Goal: Information Seeking & Learning: Learn about a topic

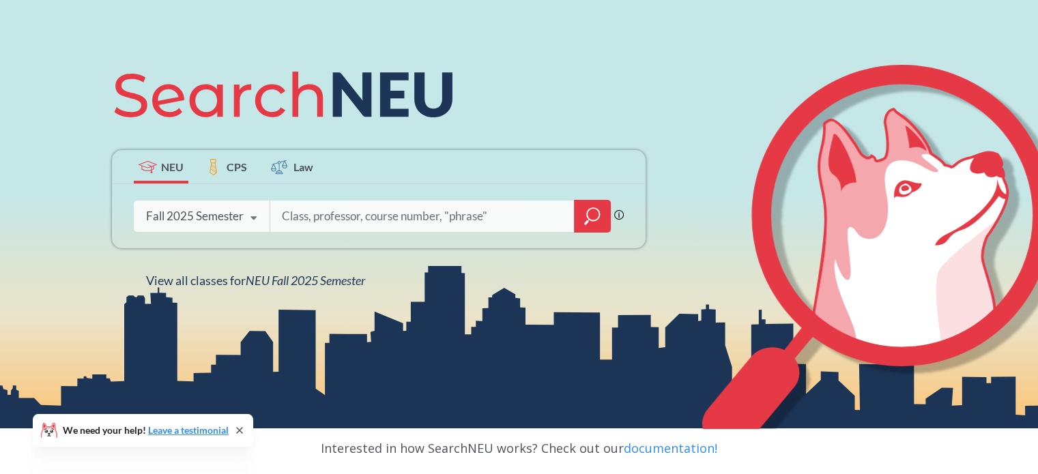
scroll to position [113, 0]
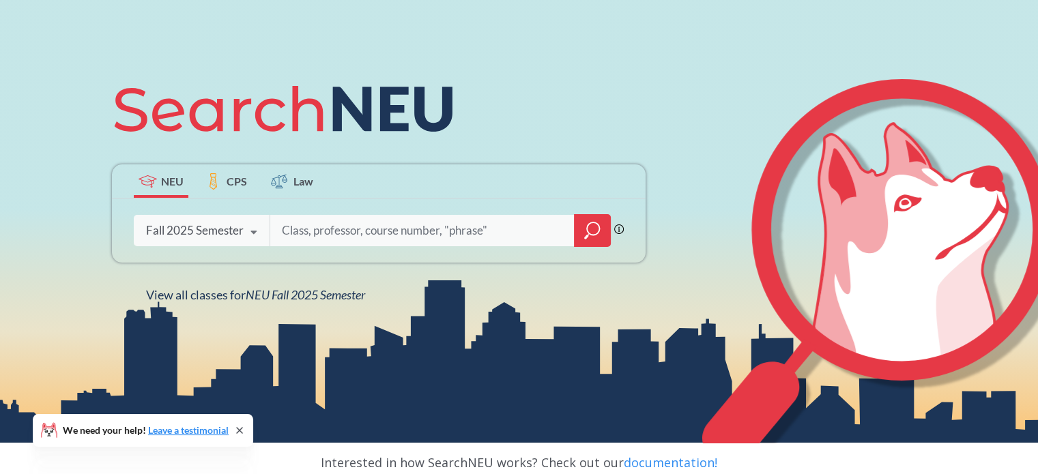
click at [362, 226] on input "search" at bounding box center [422, 230] width 284 height 29
type input "AI"
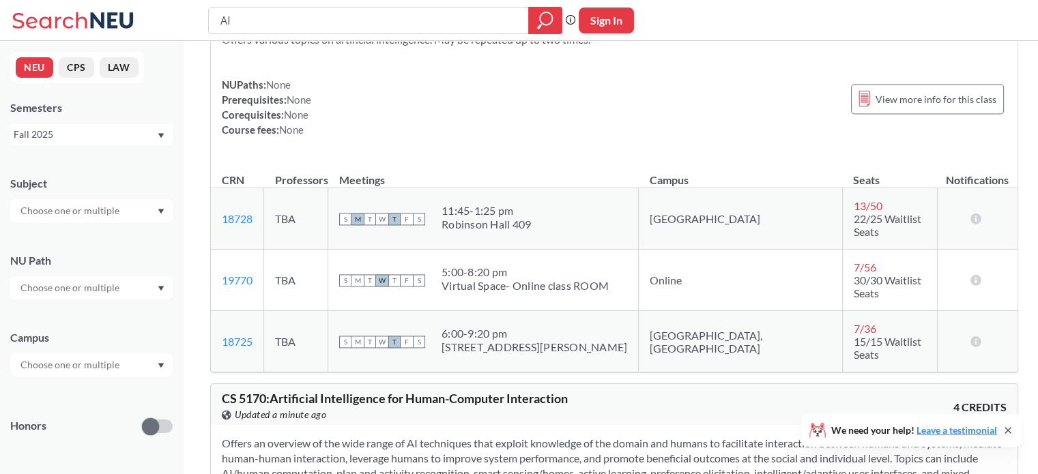
scroll to position [7267, 0]
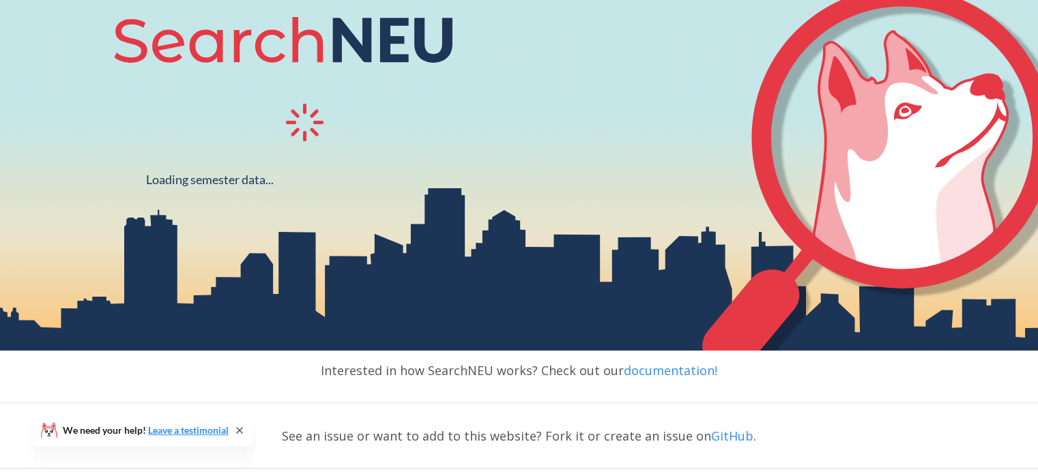
scroll to position [181, 0]
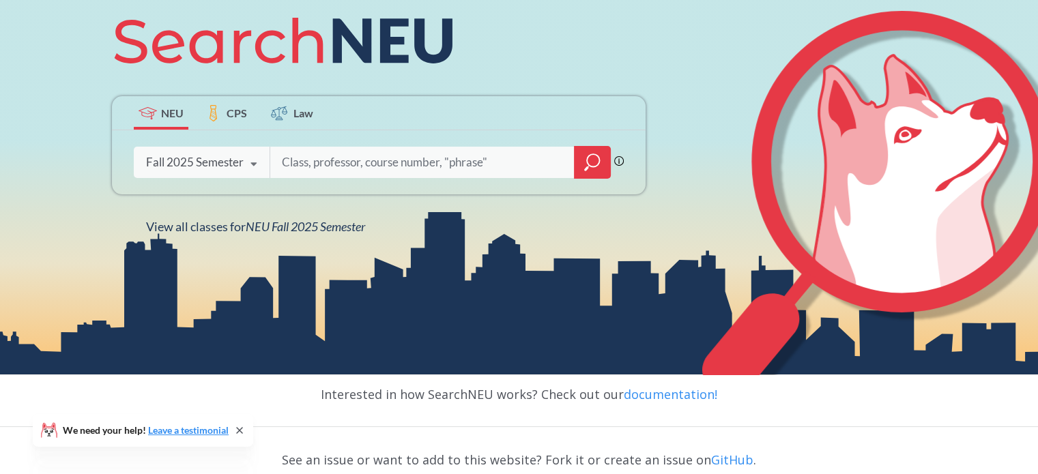
click at [387, 167] on input "search" at bounding box center [422, 162] width 284 height 29
type input "game design"
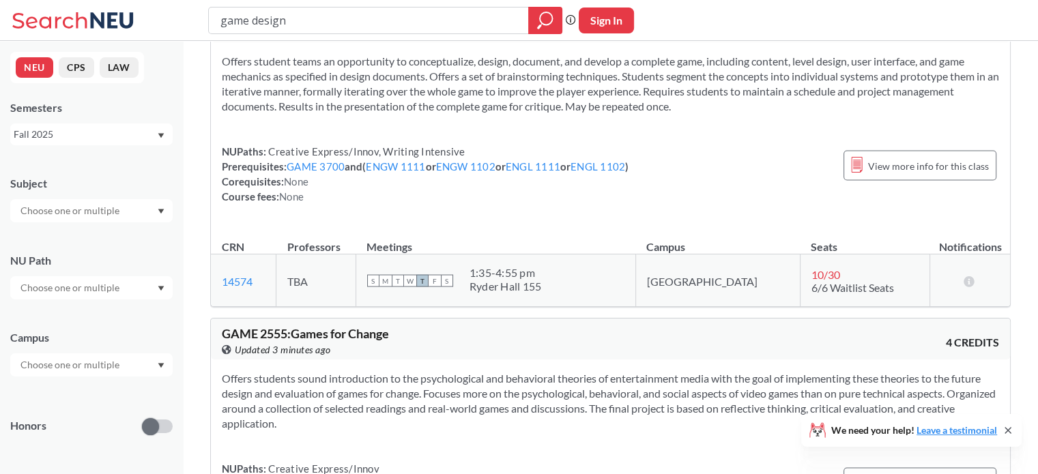
scroll to position [3002, 0]
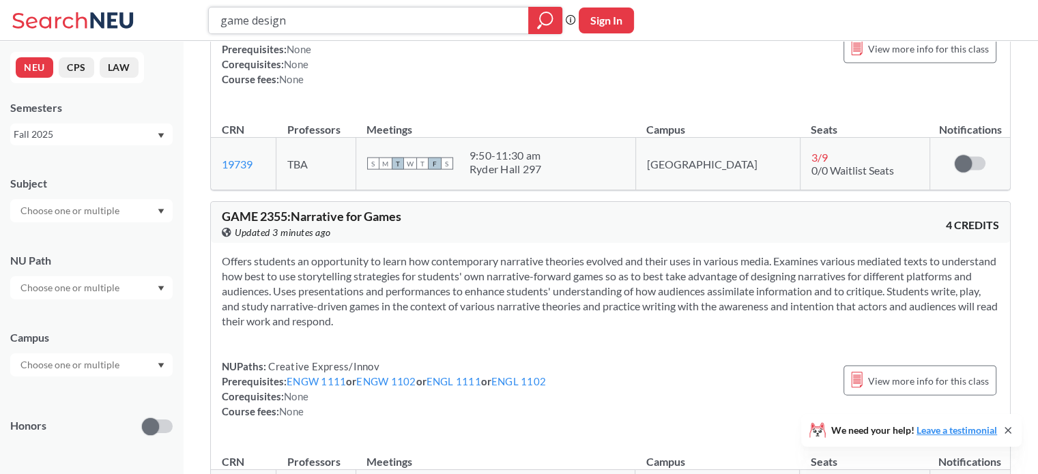
click at [338, 26] on input "game design" at bounding box center [369, 20] width 300 height 23
paste input "GSND 5110"
type input "GSND 5110"
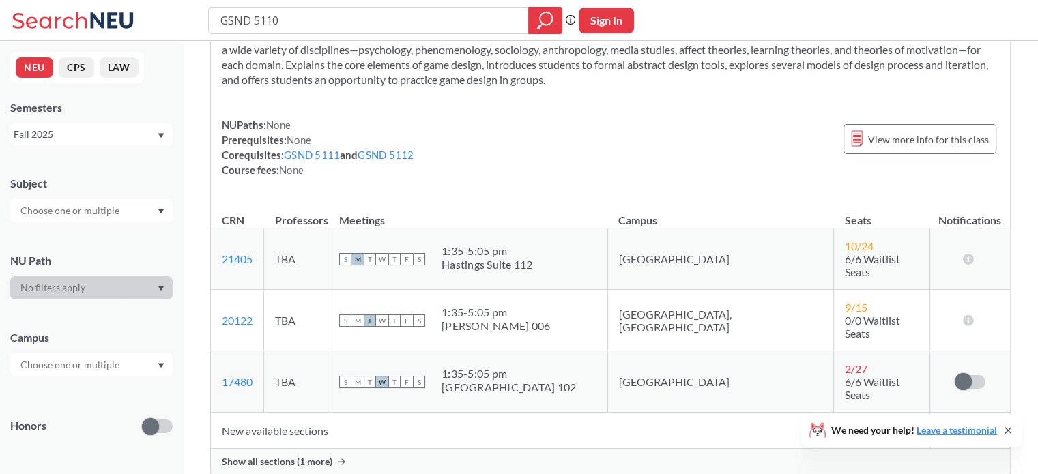
scroll to position [68, 0]
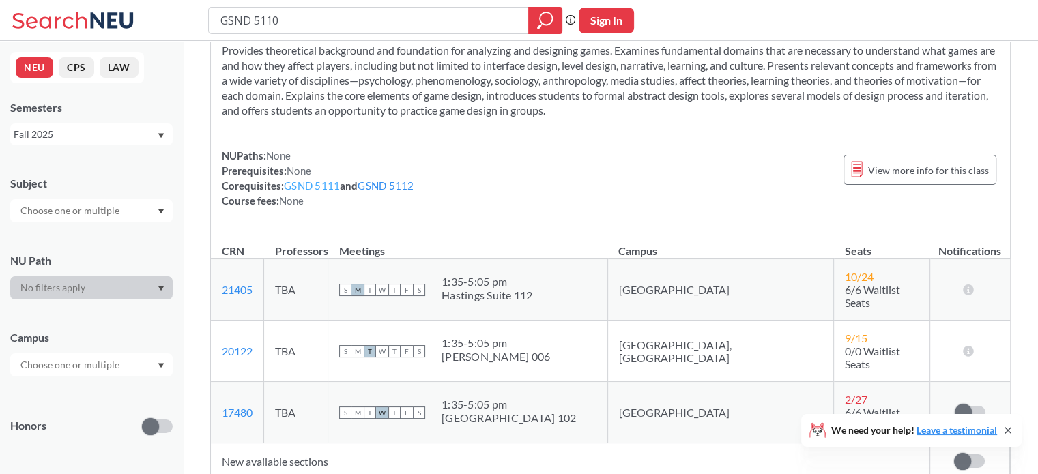
click at [315, 185] on link "GSND 5111" at bounding box center [312, 185] width 56 height 12
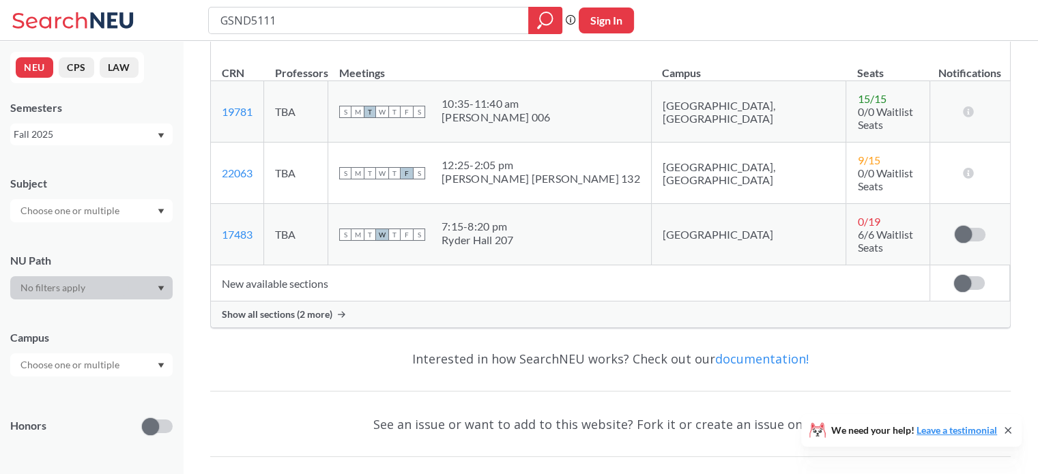
scroll to position [205, 0]
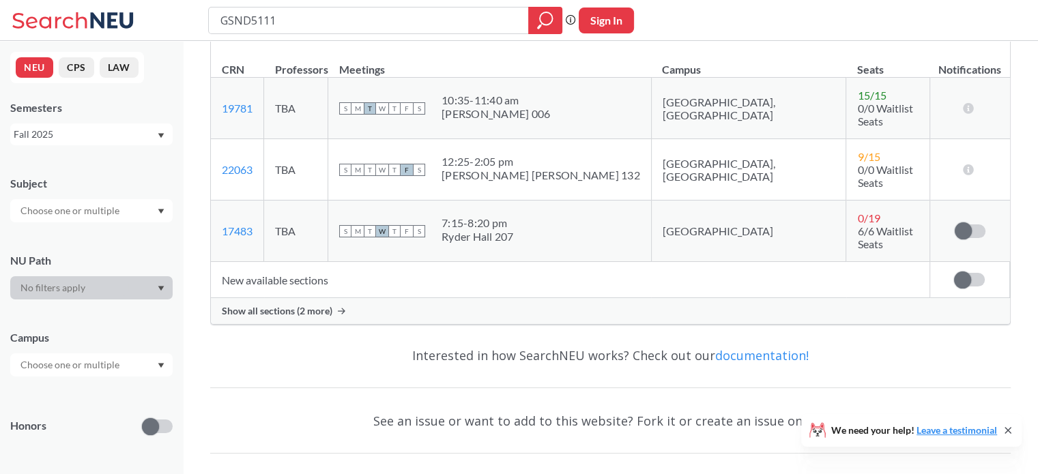
click at [319, 262] on td "New available sections" at bounding box center [570, 280] width 718 height 36
click at [317, 305] on span "Show all sections (2 more)" at bounding box center [277, 311] width 111 height 12
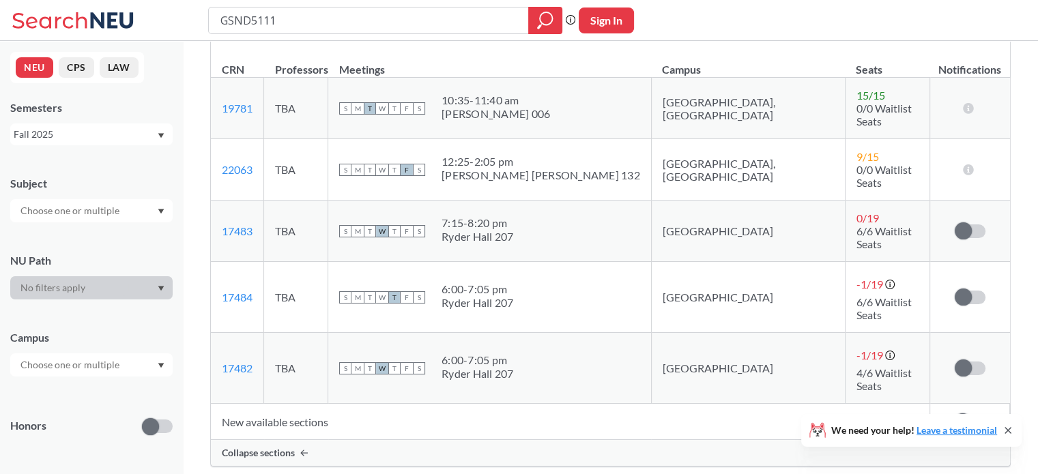
click at [302, 404] on td "New available sections" at bounding box center [570, 422] width 718 height 36
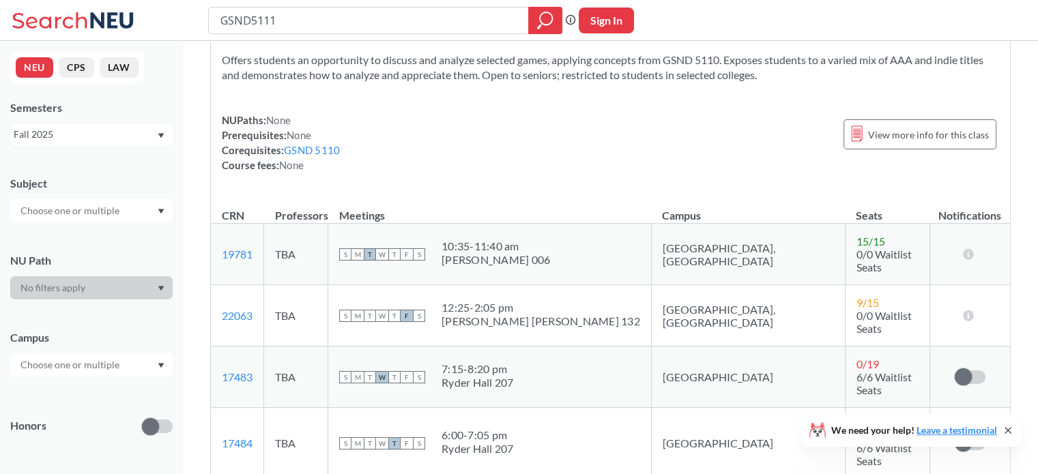
scroll to position [0, 0]
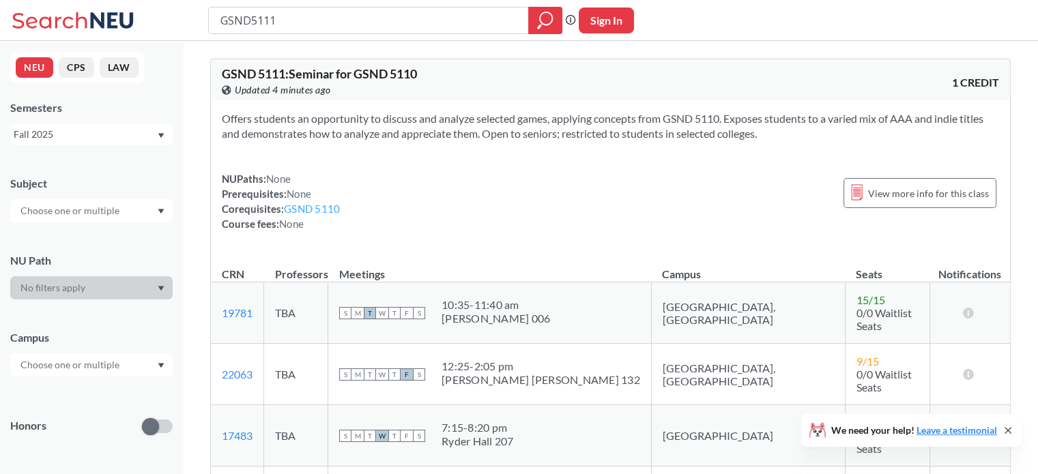
click at [306, 214] on link "GSND 5110" at bounding box center [312, 209] width 56 height 12
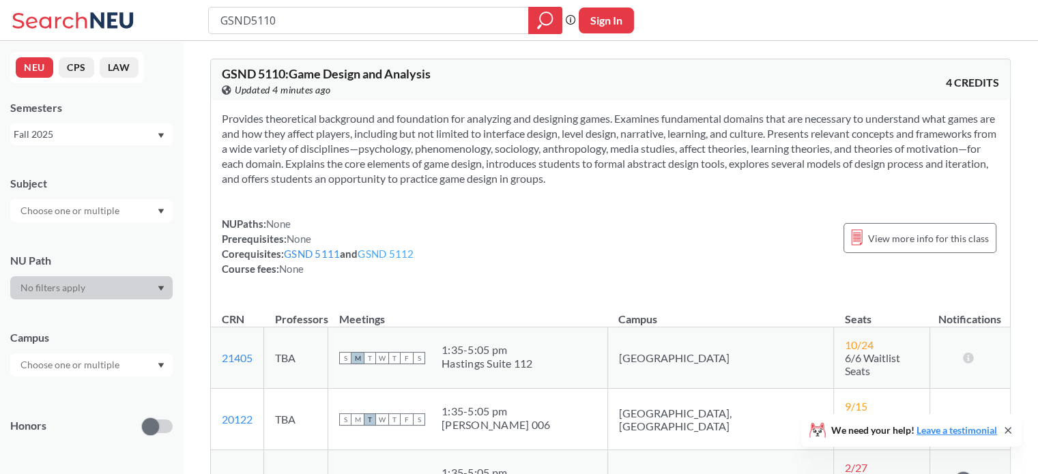
click at [400, 256] on link "GSND 5112" at bounding box center [386, 254] width 56 height 12
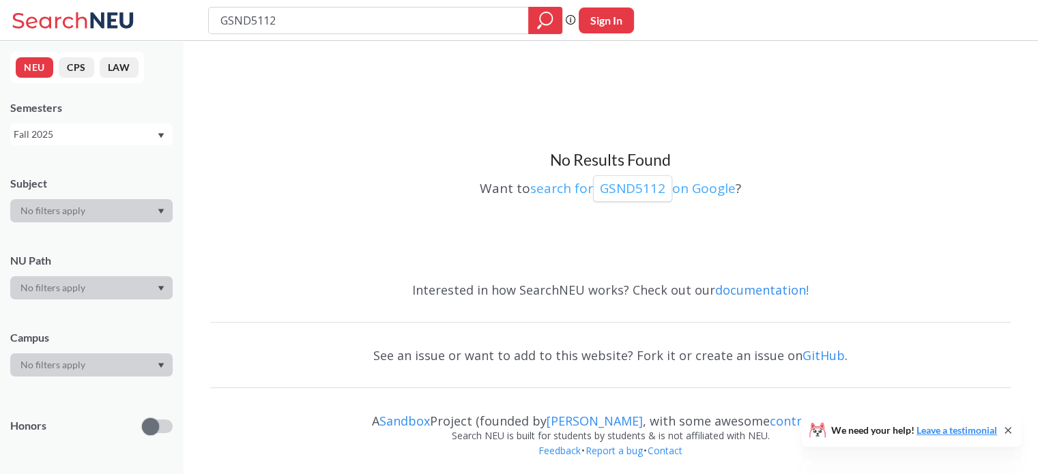
click at [609, 191] on p "GSND5112" at bounding box center [632, 188] width 65 height 18
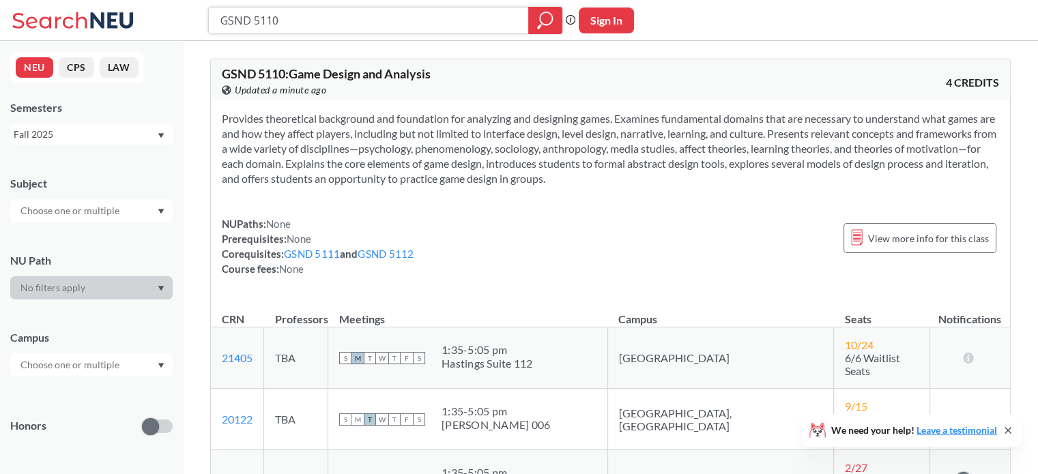
click at [336, 15] on input "GSND 5110" at bounding box center [369, 20] width 300 height 23
click at [354, 18] on input "EECE" at bounding box center [369, 20] width 300 height 23
type input "EECE5639"
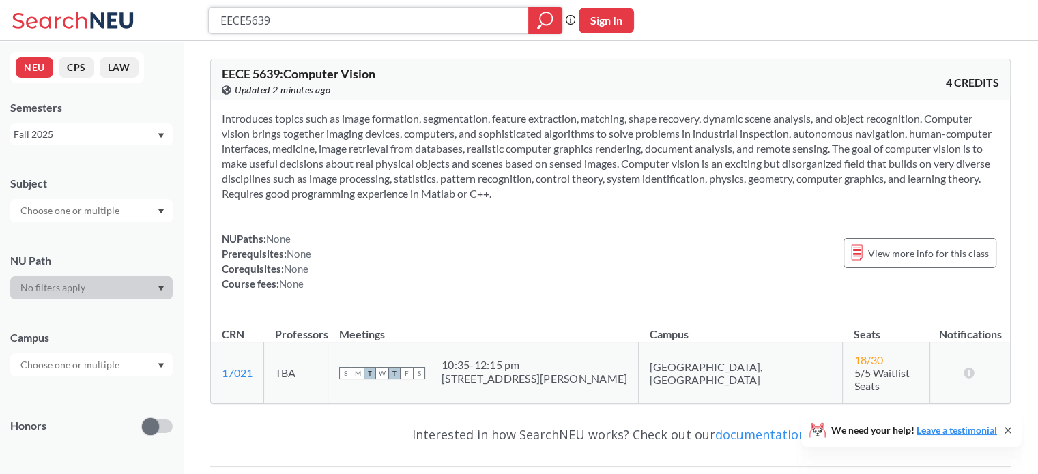
click at [411, 29] on input "EECE5639" at bounding box center [369, 20] width 300 height 23
paste input "7370"
type input "EECE 7370"
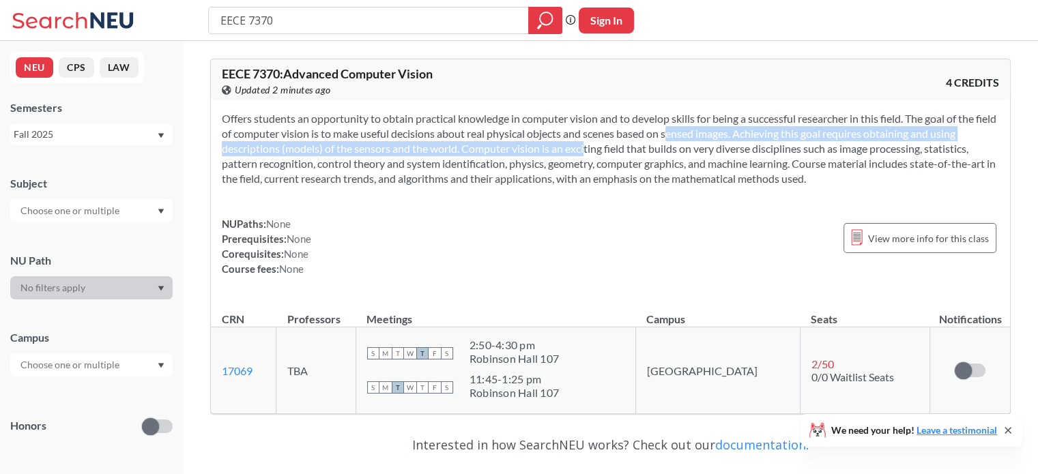
drag, startPoint x: 565, startPoint y: 144, endPoint x: 670, endPoint y: 139, distance: 105.2
click at [670, 139] on section "Offers students an opportunity to obtain practical knowledge in computer vision…" at bounding box center [610, 148] width 777 height 75
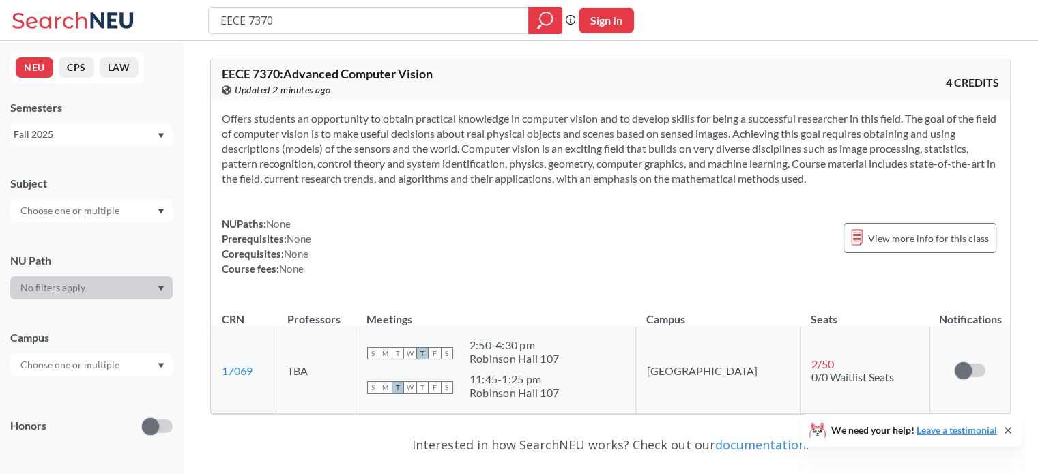
click at [674, 229] on div "NUPaths: None Prerequisites: None Corequisites: None Course fees: None View mor…" at bounding box center [610, 246] width 777 height 60
drag, startPoint x: 776, startPoint y: 132, endPoint x: 955, endPoint y: 135, distance: 178.8
click at [955, 135] on section "Offers students an opportunity to obtain practical knowledge in computer vision…" at bounding box center [610, 148] width 777 height 75
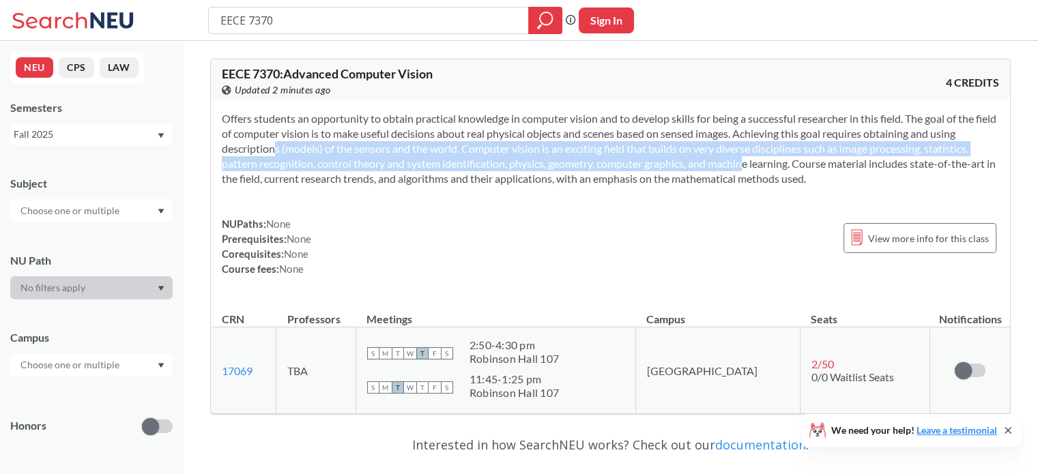
drag, startPoint x: 267, startPoint y: 153, endPoint x: 724, endPoint y: 158, distance: 457.2
click at [724, 158] on section "Offers students an opportunity to obtain practical knowledge in computer vision…" at bounding box center [610, 148] width 777 height 75
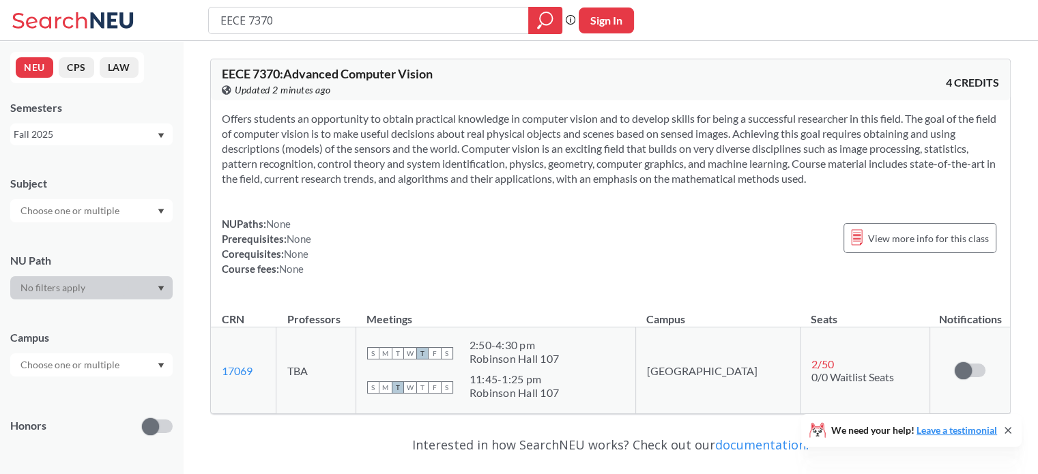
click at [693, 231] on div "NUPaths: None Prerequisites: None Corequisites: None Course fees: None View mor…" at bounding box center [610, 246] width 777 height 60
drag, startPoint x: 833, startPoint y: 158, endPoint x: 972, endPoint y: 164, distance: 139.3
click at [972, 164] on section "Offers students an opportunity to obtain practical knowledge in computer vision…" at bounding box center [610, 148] width 777 height 75
drag, startPoint x: 235, startPoint y: 187, endPoint x: 478, endPoint y: 194, distance: 243.0
click at [478, 194] on div "Offers students an opportunity to obtain practical knowledge in computer vision…" at bounding box center [610, 199] width 799 height 198
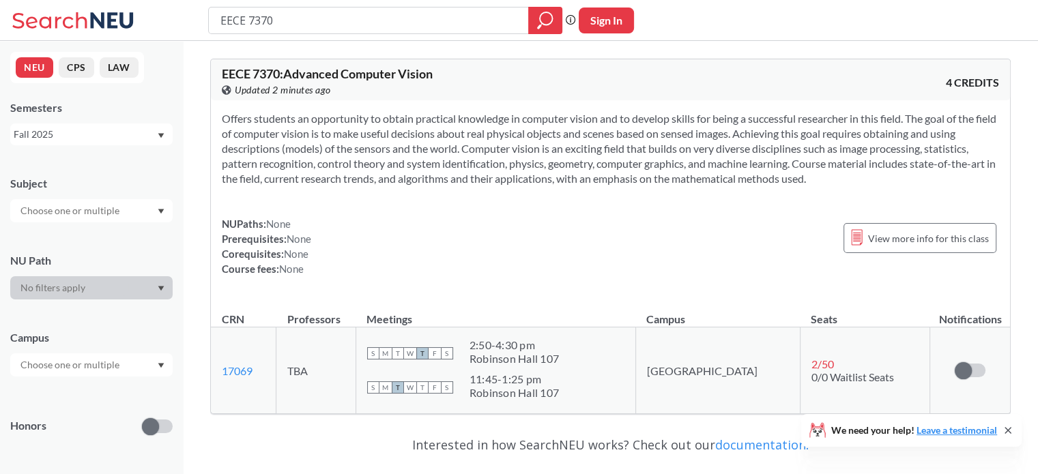
click at [489, 244] on div "NUPaths: None Prerequisites: None Corequisites: None Course fees: None View mor…" at bounding box center [610, 246] width 777 height 60
drag, startPoint x: 876, startPoint y: 158, endPoint x: 936, endPoint y: 160, distance: 60.1
click at [936, 160] on section "Offers students an opportunity to obtain practical knowledge in computer vision…" at bounding box center [610, 148] width 777 height 75
drag, startPoint x: 261, startPoint y: 181, endPoint x: 392, endPoint y: 182, distance: 131.0
click at [392, 182] on section "Offers students an opportunity to obtain practical knowledge in computer vision…" at bounding box center [610, 148] width 777 height 75
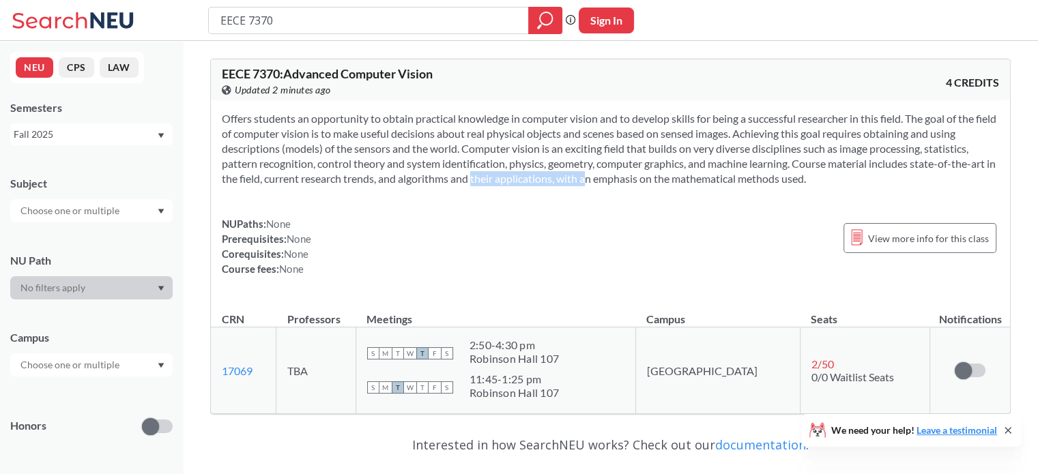
drag, startPoint x: 464, startPoint y: 185, endPoint x: 635, endPoint y: 181, distance: 170.6
click at [609, 181] on section "Offers students an opportunity to obtain practical knowledge in computer vision…" at bounding box center [610, 148] width 777 height 75
click at [635, 181] on section "Offers students an opportunity to obtain practical knowledge in computer vision…" at bounding box center [610, 148] width 777 height 75
drag, startPoint x: 671, startPoint y: 178, endPoint x: 805, endPoint y: 179, distance: 133.7
click at [805, 179] on section "Offers students an opportunity to obtain practical knowledge in computer vision…" at bounding box center [610, 148] width 777 height 75
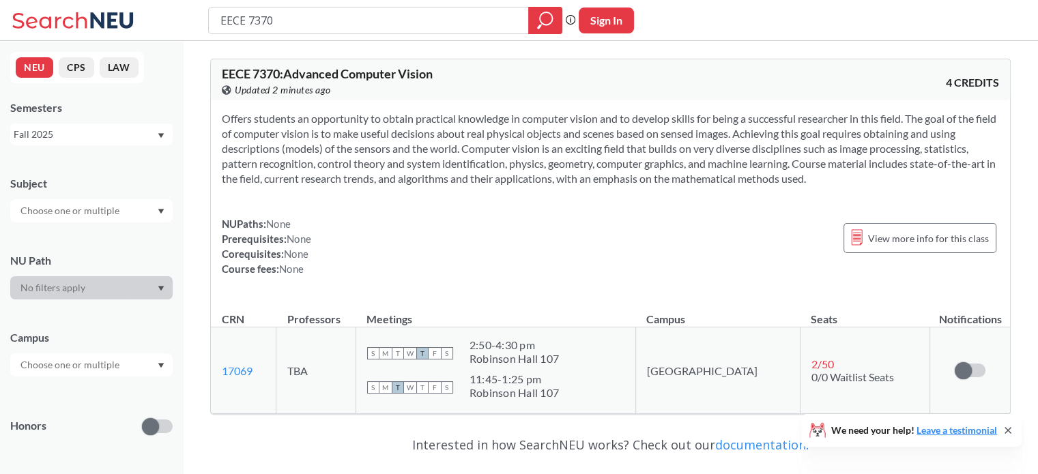
click at [562, 290] on div "Offers students an opportunity to obtain practical knowledge in computer vision…" at bounding box center [610, 199] width 799 height 198
click at [369, 24] on input "EECE 7370" at bounding box center [369, 20] width 300 height 23
paste input "CS 515"
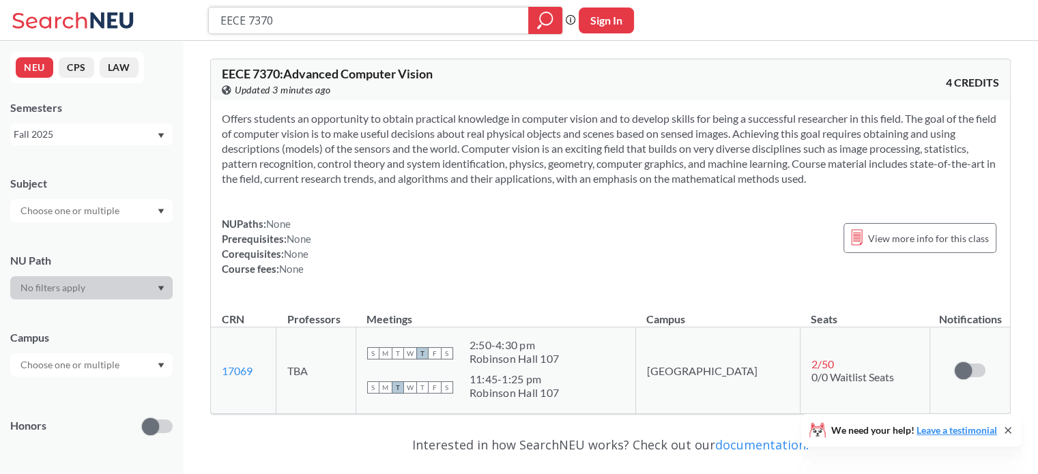
type input "CS 5150"
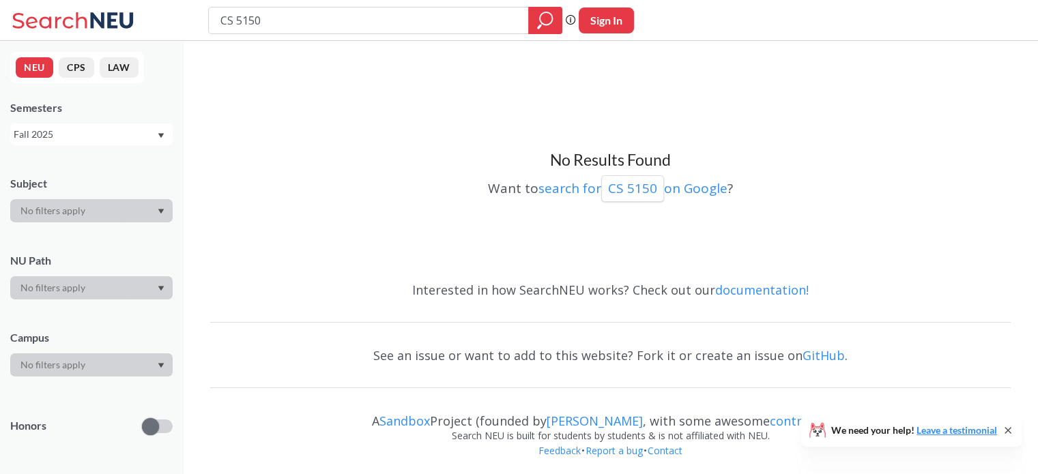
click at [238, 18] on input "CS 5150" at bounding box center [369, 20] width 300 height 23
type input "CS5150"
click at [257, 31] on input "CS5150" at bounding box center [369, 20] width 300 height 23
click at [267, 22] on input "CS5150" at bounding box center [369, 20] width 300 height 23
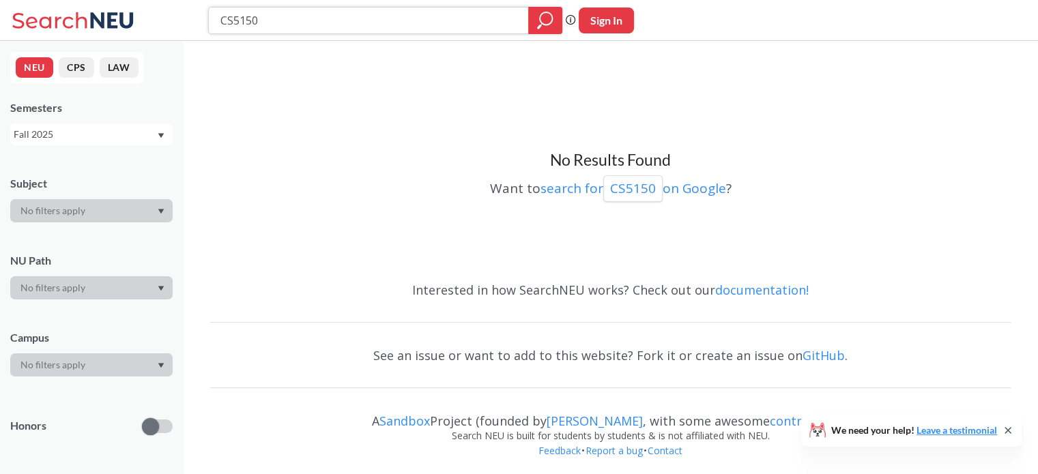
paste input "CS 5335"
click at [267, 21] on input "CS5150CS 5335" at bounding box center [369, 20] width 300 height 23
paste input "search"
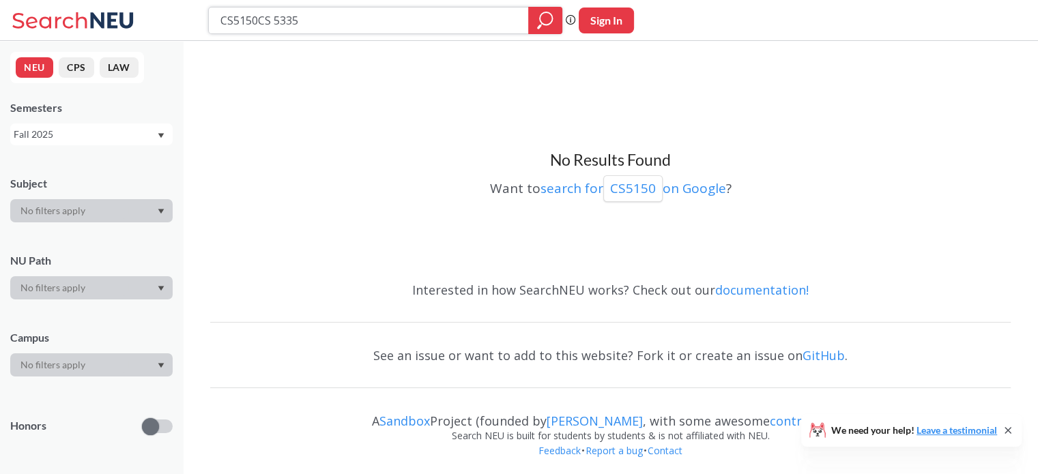
type input "CS 5335"
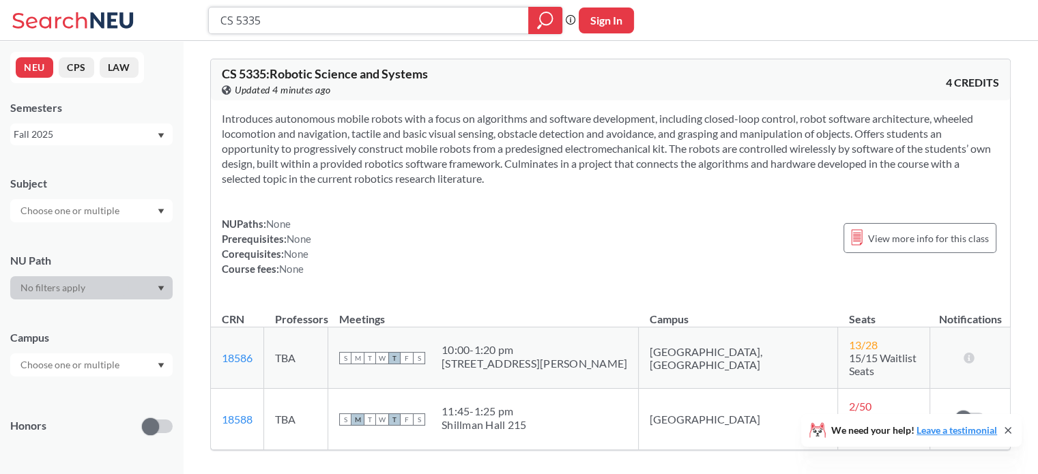
click at [274, 27] on input "CS 5335" at bounding box center [369, 20] width 300 height 23
click at [274, 26] on input "CS 5335" at bounding box center [369, 20] width 300 height 23
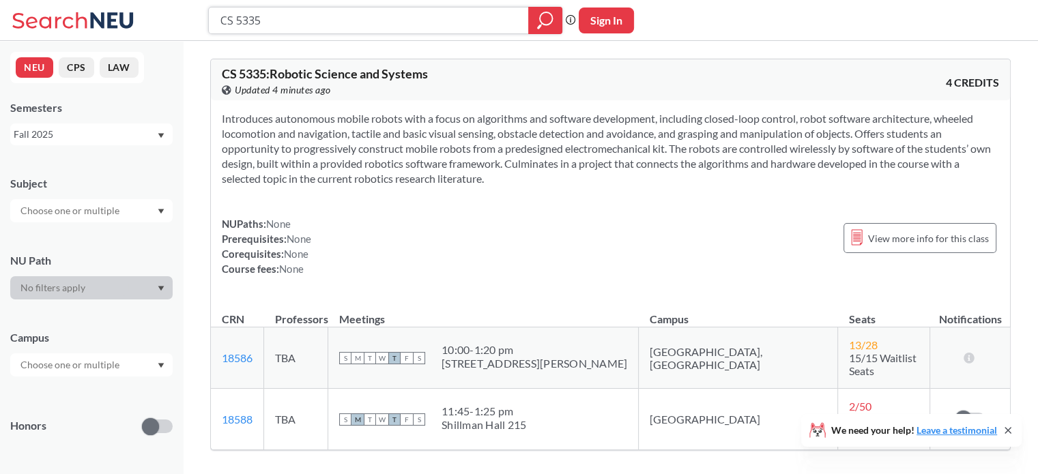
click at [274, 26] on input "CS 5335" at bounding box center [369, 20] width 300 height 23
paste input "7150"
type input "CS 7150"
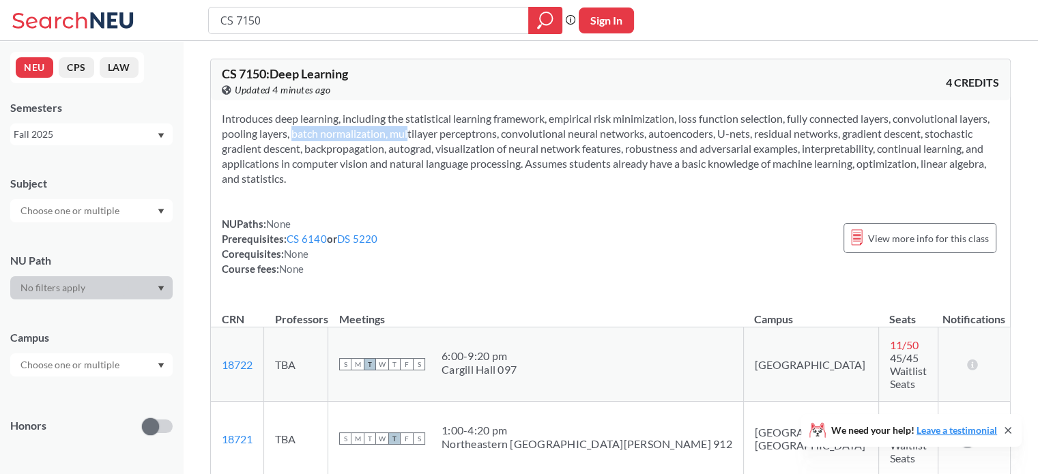
drag, startPoint x: 307, startPoint y: 136, endPoint x: 418, endPoint y: 136, distance: 110.5
click at [418, 136] on section "Introduces deep learning, including the statistical learning framework, empiric…" at bounding box center [610, 148] width 777 height 75
click at [448, 193] on div "Introduces deep learning, including the statistical learning framework, empiric…" at bounding box center [610, 199] width 799 height 198
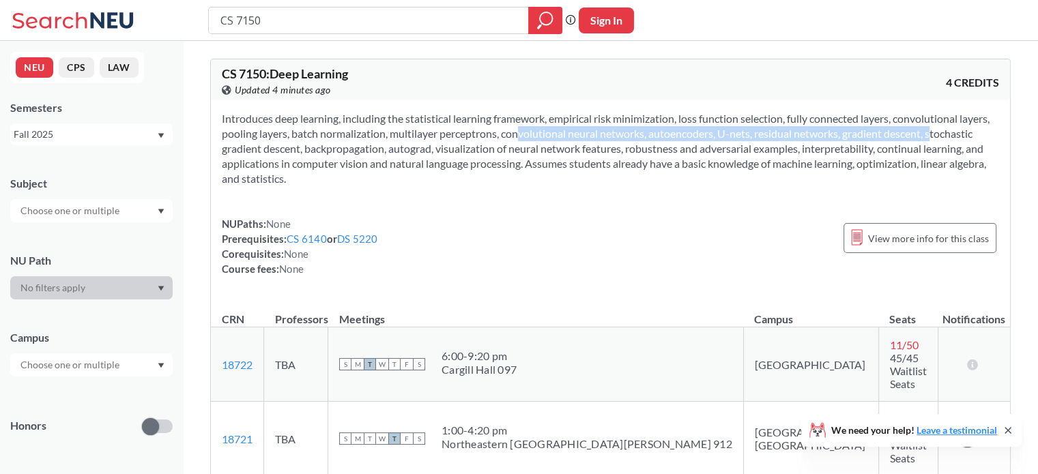
drag, startPoint x: 587, startPoint y: 132, endPoint x: 950, endPoint y: 130, distance: 363.0
click at [950, 130] on section "Introduces deep learning, including the statistical learning framework, empiric…" at bounding box center [610, 148] width 777 height 75
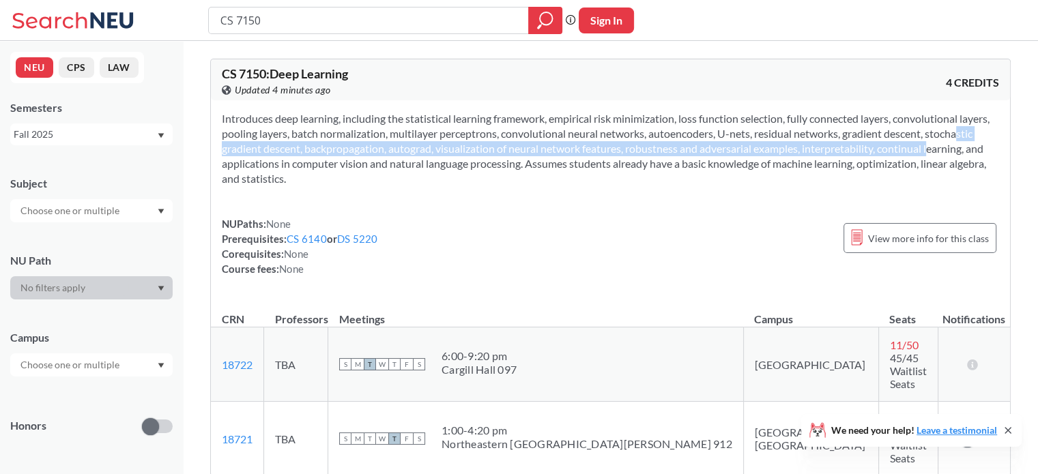
drag, startPoint x: 290, startPoint y: 147, endPoint x: 968, endPoint y: 143, distance: 678.2
click at [968, 143] on section "Introduces deep learning, including the statistical learning framework, empiric…" at bounding box center [610, 148] width 777 height 75
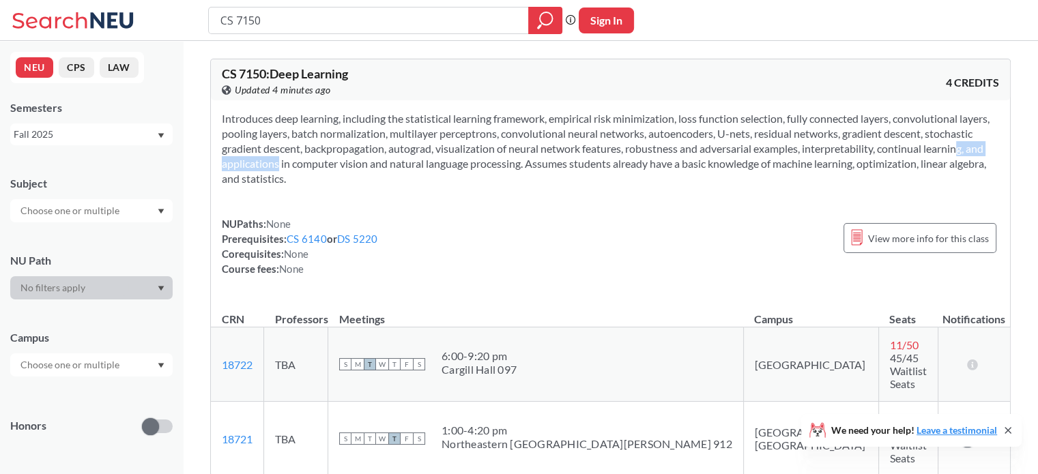
drag, startPoint x: 230, startPoint y: 162, endPoint x: 320, endPoint y: 163, distance: 90.1
click at [320, 163] on section "Introduces deep learning, including the statistical learning framework, empiric…" at bounding box center [610, 148] width 777 height 75
drag, startPoint x: 743, startPoint y: 173, endPoint x: 950, endPoint y: 166, distance: 206.9
click at [950, 166] on section "Introduces deep learning, including the statistical learning framework, empiric…" at bounding box center [610, 148] width 777 height 75
click at [446, 218] on div "NUPaths: None Prerequisites: CS 6140 or DS 5220 Corequisites: None Course fees:…" at bounding box center [610, 246] width 777 height 60
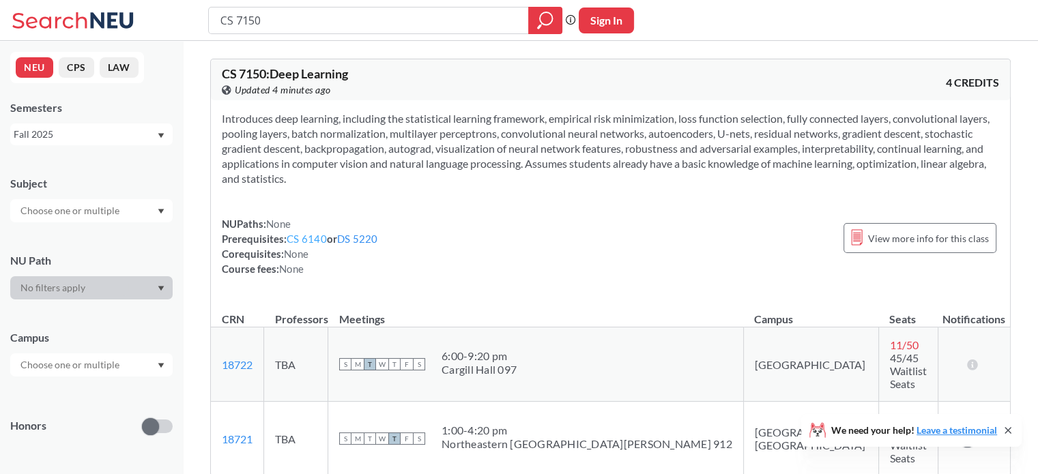
click at [311, 235] on link "CS 6140" at bounding box center [307, 239] width 40 height 12
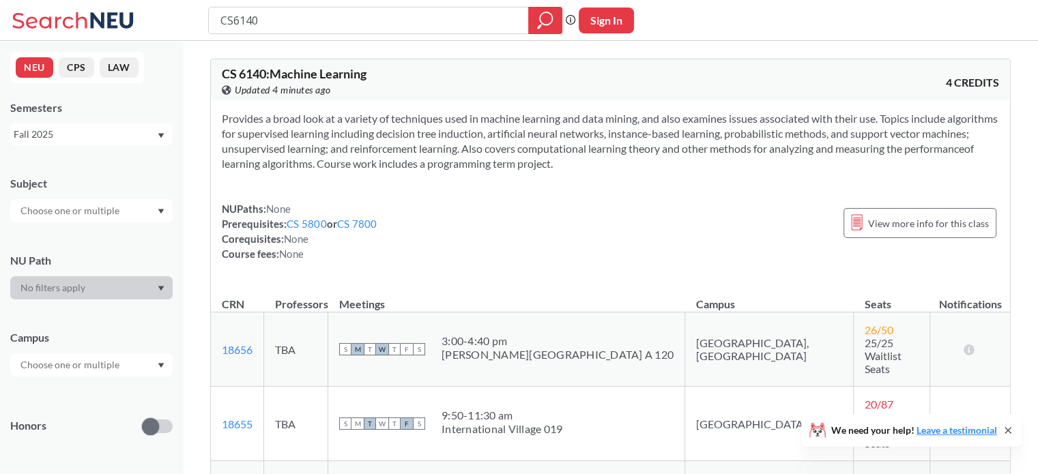
drag, startPoint x: 308, startPoint y: 236, endPoint x: 318, endPoint y: 235, distance: 9.6
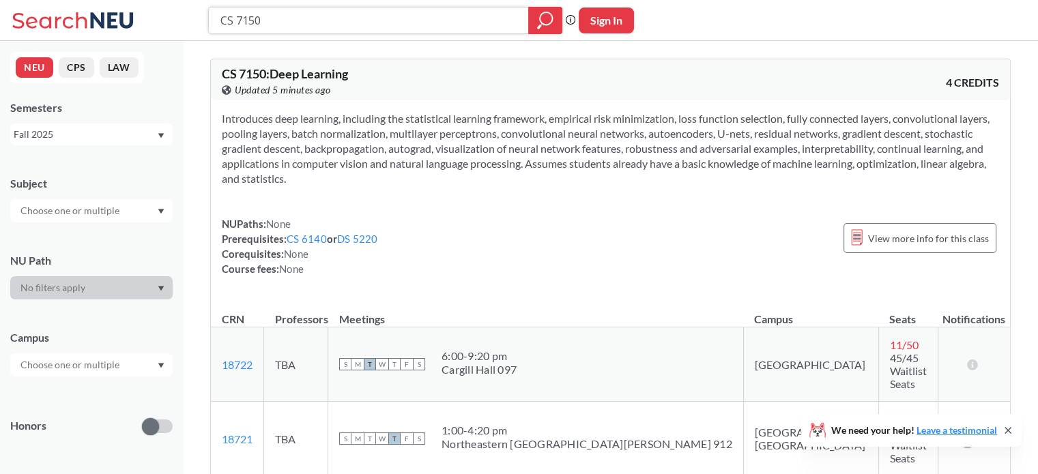
click at [345, 21] on input "CS 7150" at bounding box center [369, 20] width 300 height 23
paste input "PHIL 5010"
type input "PHIL 5010"
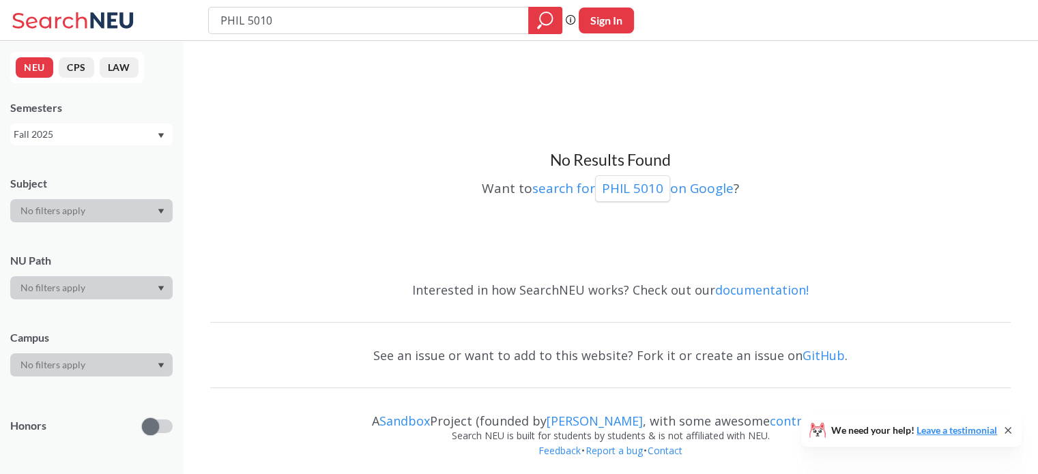
click at [251, 23] on input "PHIL 5010" at bounding box center [369, 20] width 300 height 23
click at [246, 20] on input "PHIL 5010" at bounding box center [369, 20] width 300 height 23
type input "PHIL5010"
click at [306, 19] on input "PHIL5010" at bounding box center [369, 20] width 300 height 23
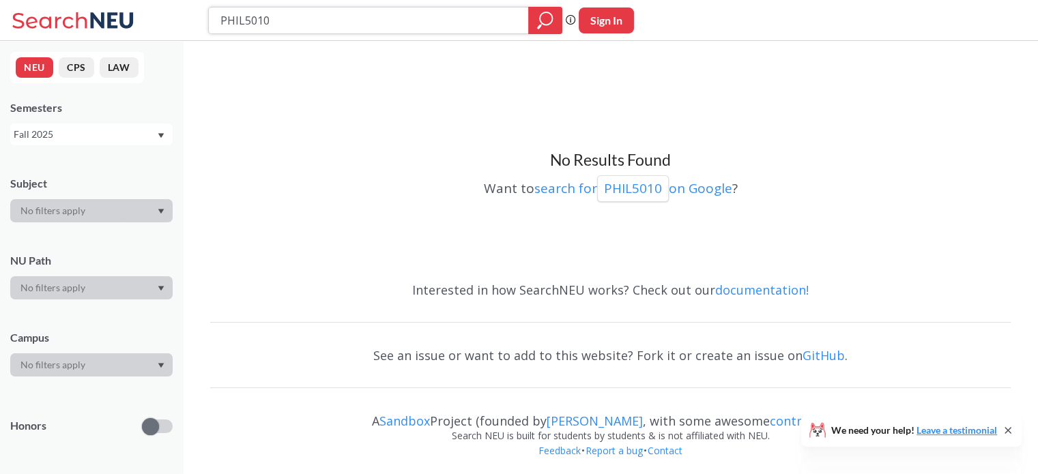
click at [306, 19] on input "PHIL5010" at bounding box center [369, 20] width 300 height 23
type input "gsdn"
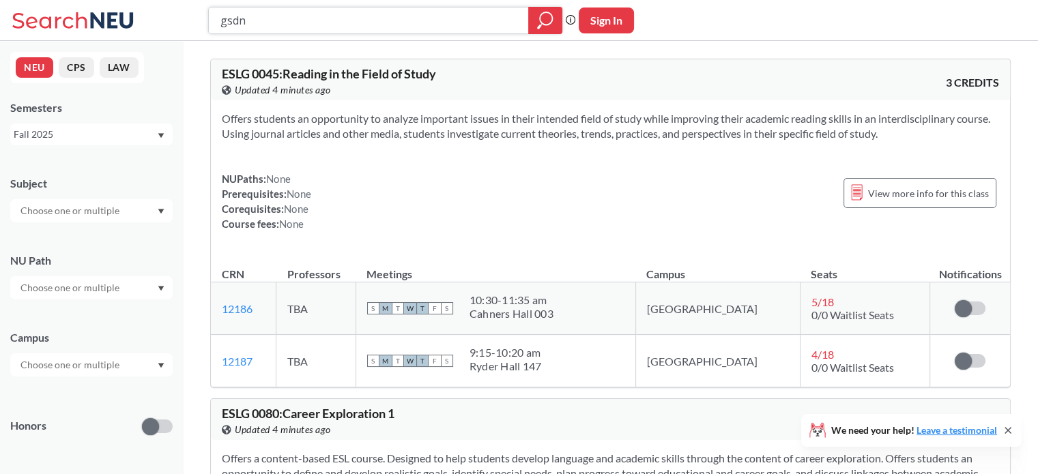
click at [298, 10] on input "gsdn" at bounding box center [369, 20] width 300 height 23
click at [287, 23] on input "gsdn" at bounding box center [369, 20] width 300 height 23
type input "dsnd"
click at [224, 23] on input "dsnd" at bounding box center [369, 20] width 300 height 23
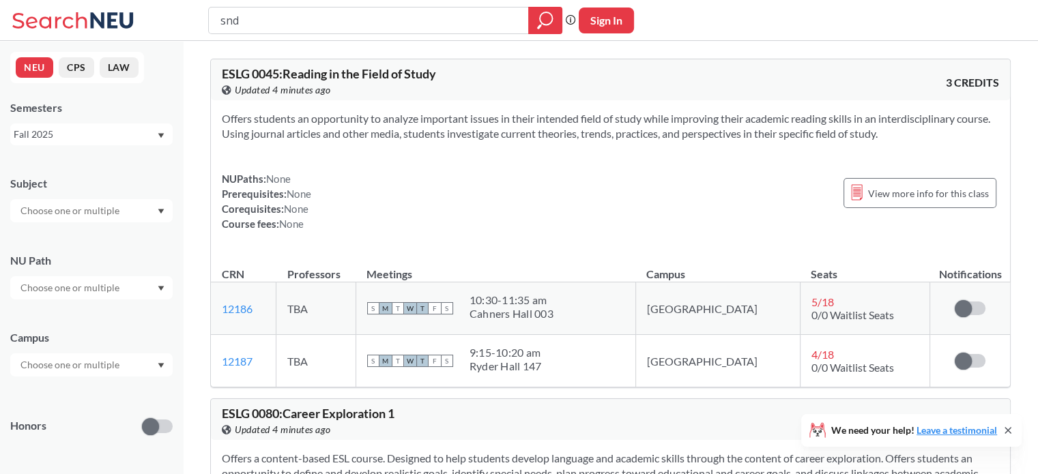
type input "gsnd"
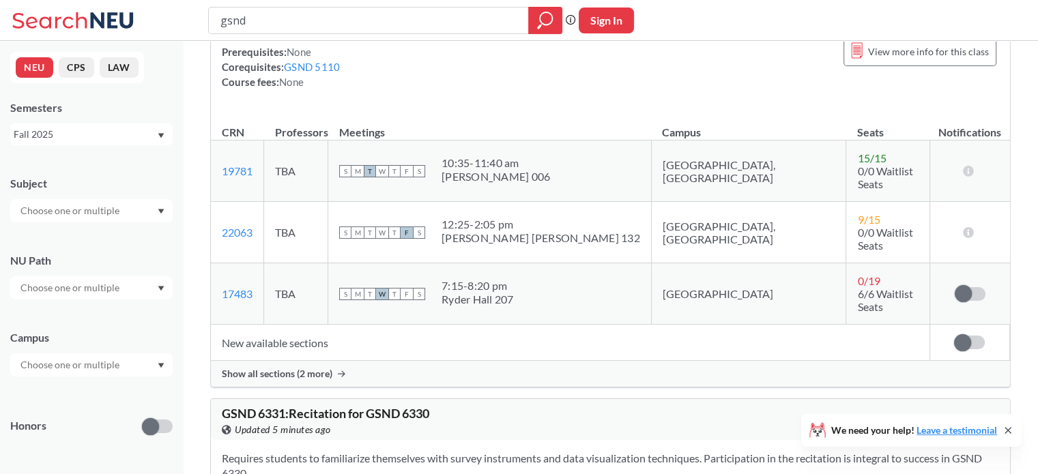
scroll to position [205, 0]
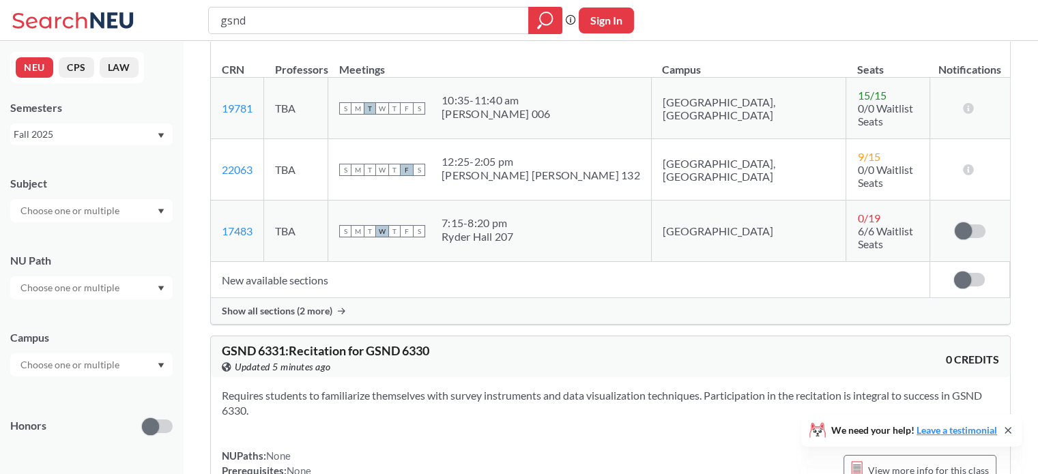
click at [422, 298] on div "Show all sections (2 more)" at bounding box center [610, 311] width 799 height 26
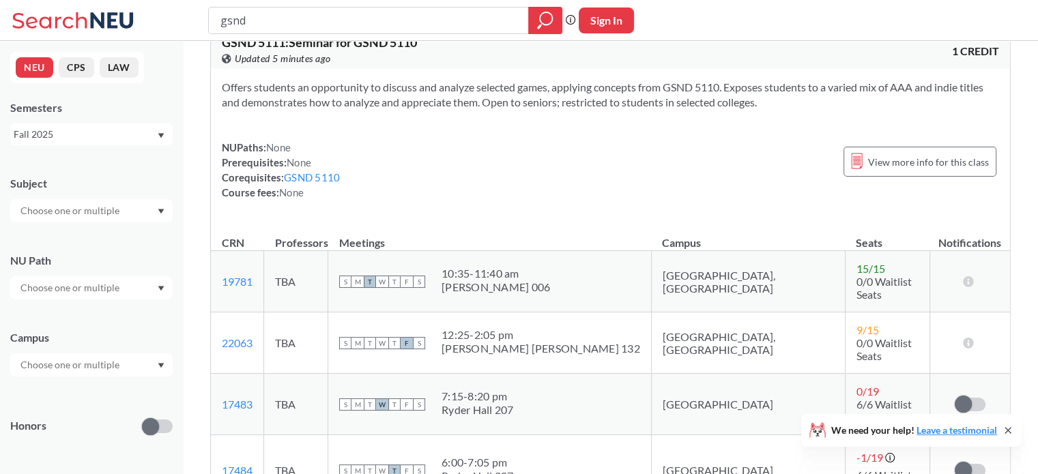
scroll to position [0, 0]
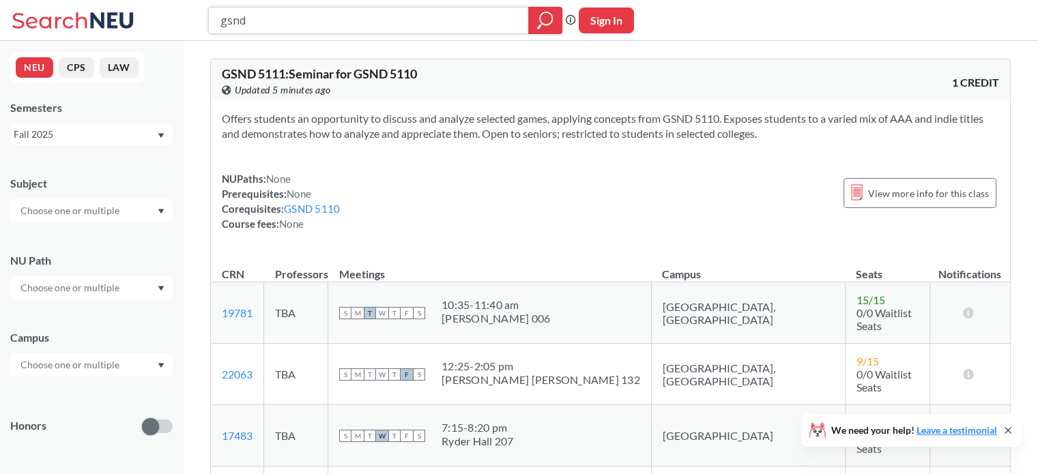
click at [314, 20] on input "gsnd" at bounding box center [369, 20] width 300 height 23
type input "gsnd5110"
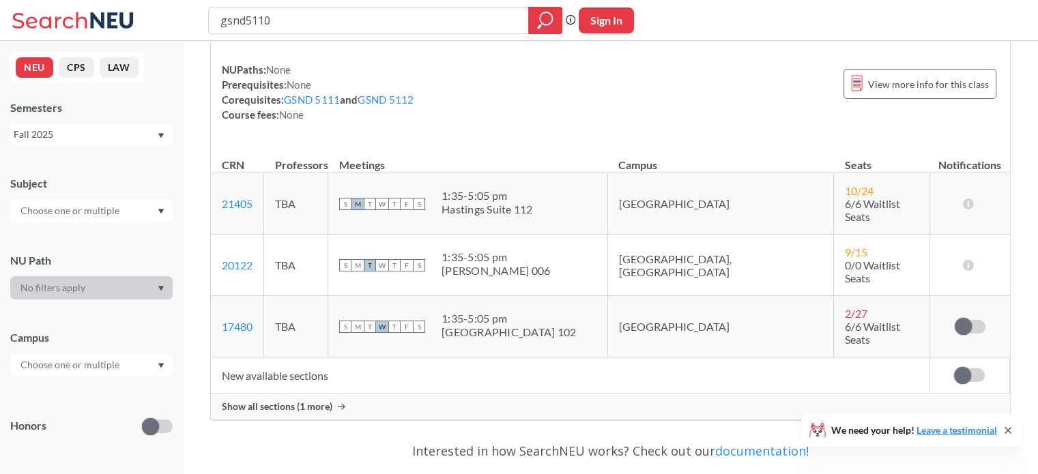
scroll to position [205, 0]
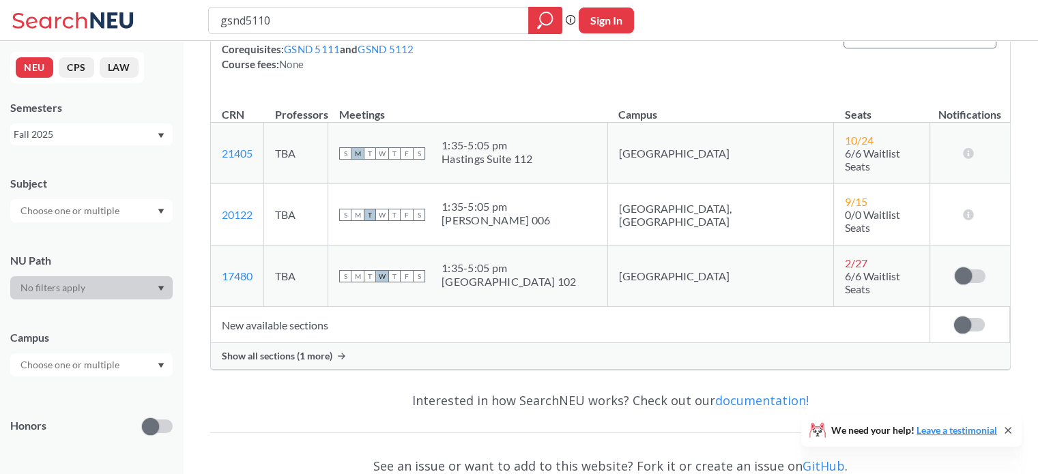
click at [332, 343] on div "Show all sections (1 more)" at bounding box center [610, 356] width 799 height 26
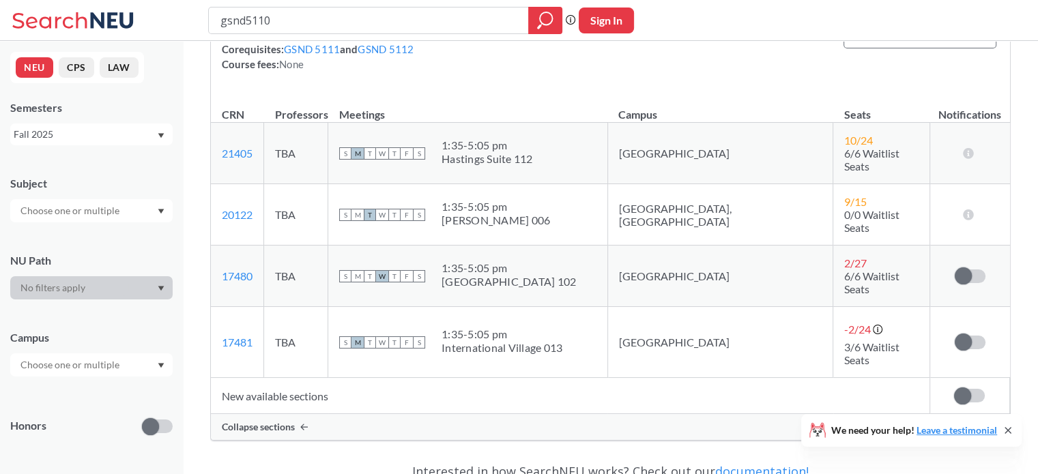
scroll to position [136, 0]
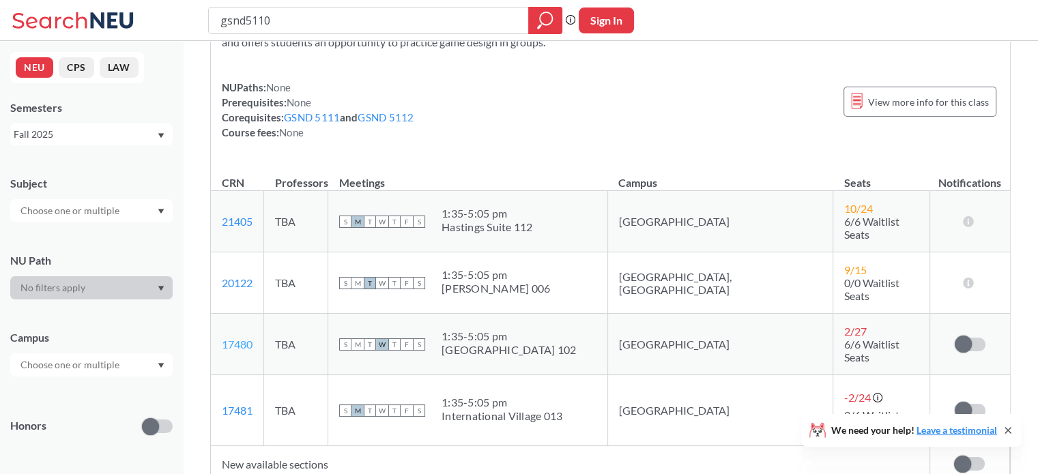
click at [244, 338] on link "17480" at bounding box center [237, 344] width 31 height 13
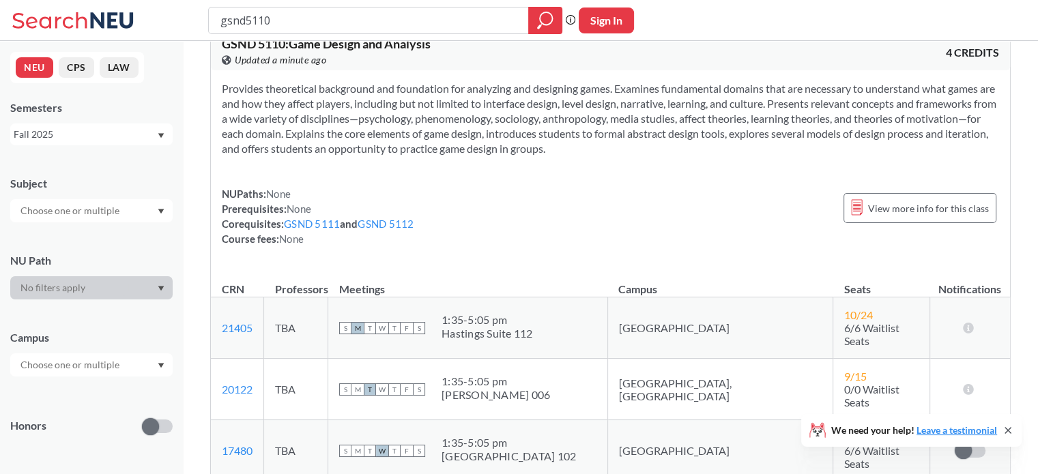
scroll to position [0, 0]
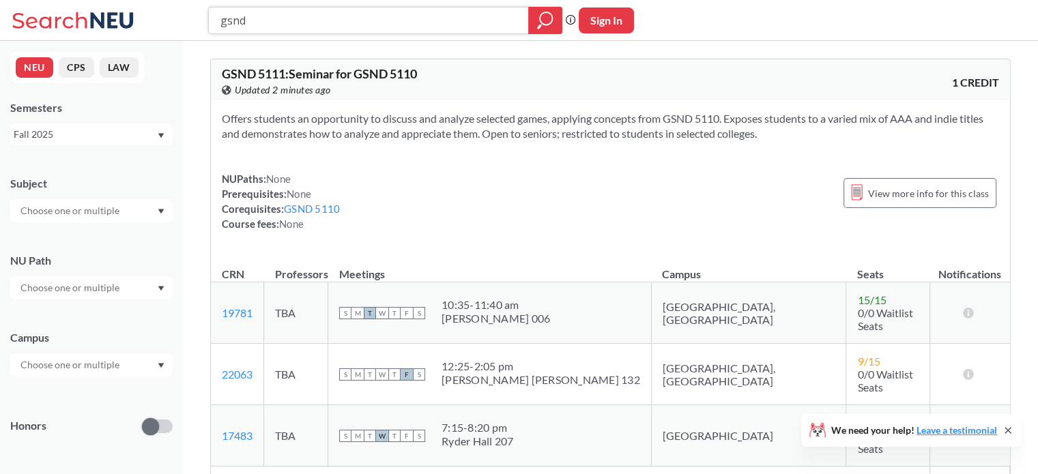
click at [280, 23] on input "gsnd" at bounding box center [369, 20] width 300 height 23
type input "cs5047"
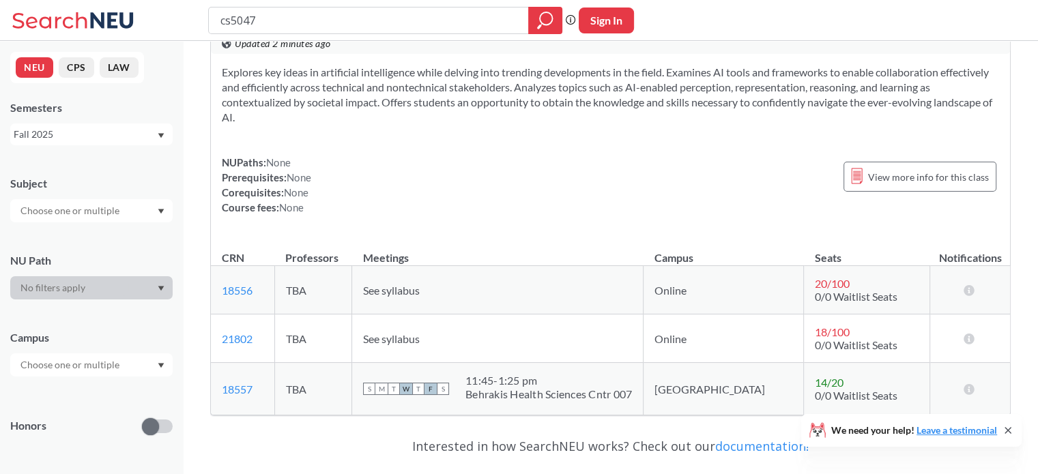
scroll to position [68, 0]
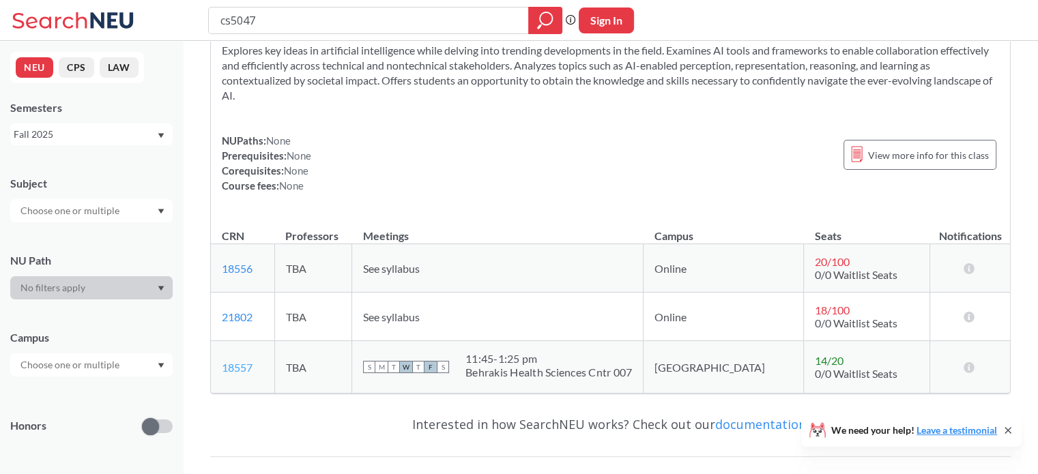
click at [240, 364] on link "18557" at bounding box center [237, 367] width 31 height 13
drag, startPoint x: 259, startPoint y: 365, endPoint x: 223, endPoint y: 366, distance: 35.5
click at [223, 366] on td "18557 View this section on Banner." at bounding box center [242, 367] width 63 height 53
copy link "18557"
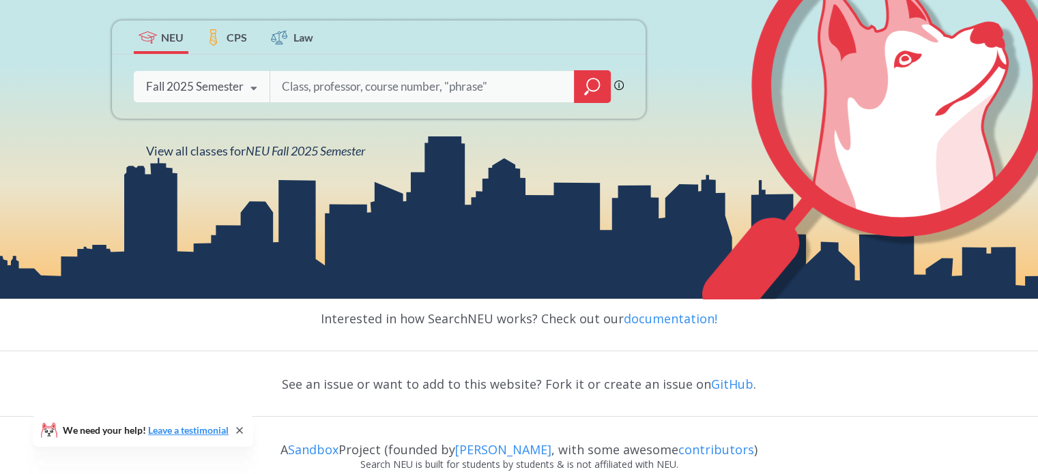
scroll to position [273, 0]
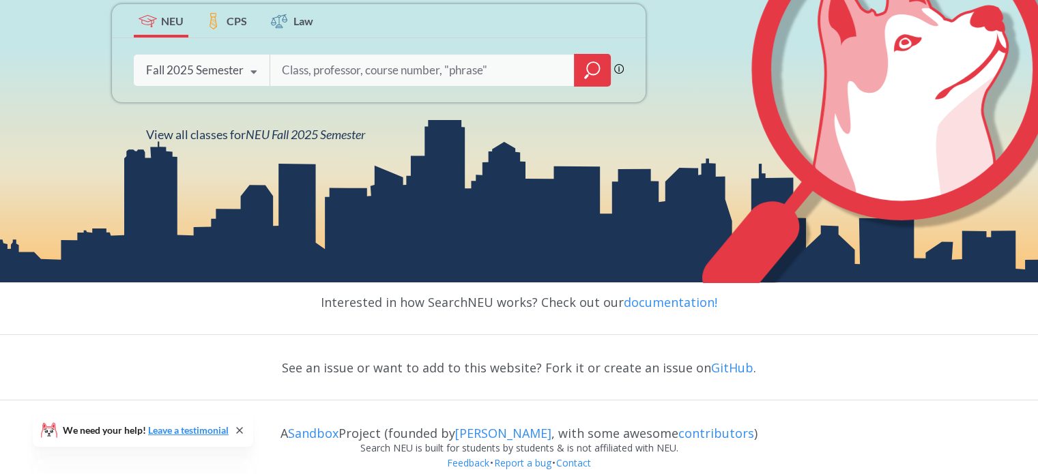
click at [296, 74] on input "search" at bounding box center [422, 70] width 284 height 29
click at [338, 76] on input "search" at bounding box center [422, 70] width 284 height 29
click at [420, 76] on input "search" at bounding box center [422, 70] width 284 height 29
type input "cs5200"
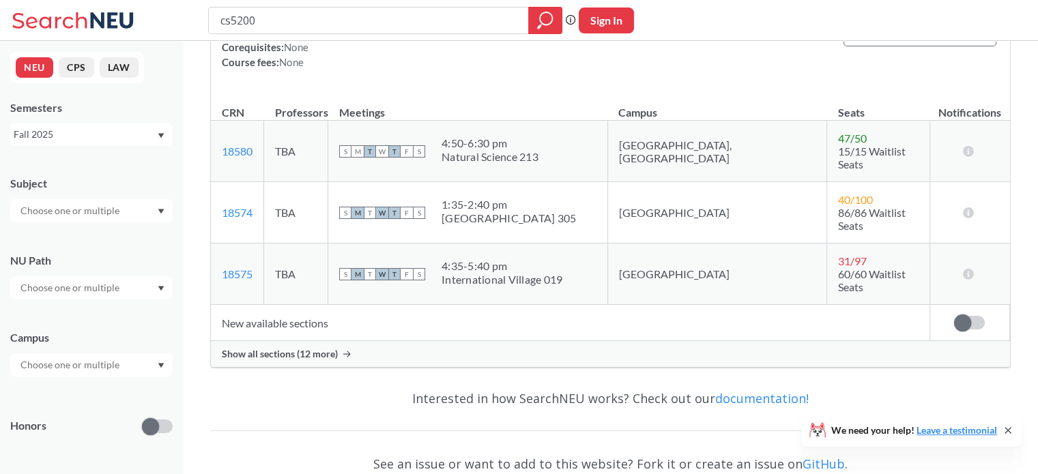
scroll to position [273, 0]
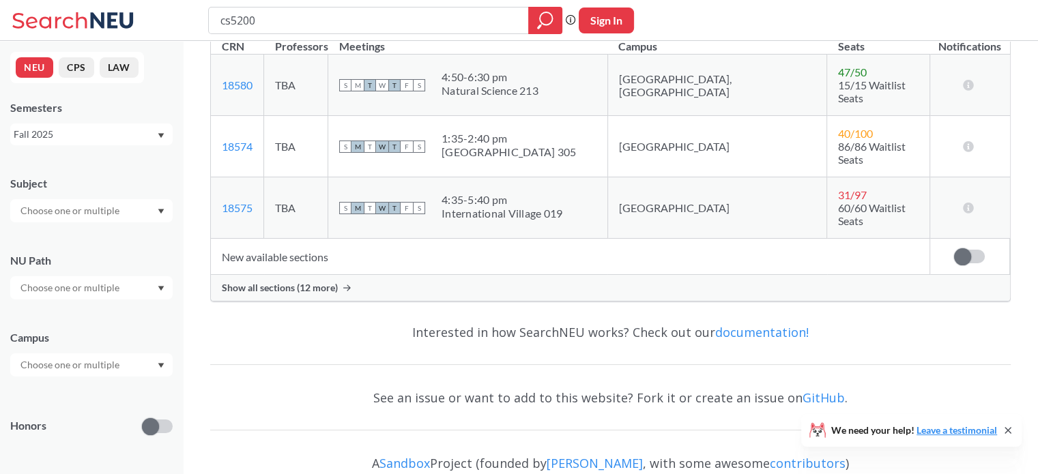
click at [295, 239] on td "New available sections" at bounding box center [570, 257] width 718 height 36
click at [298, 282] on span "Show all sections (12 more)" at bounding box center [280, 288] width 116 height 12
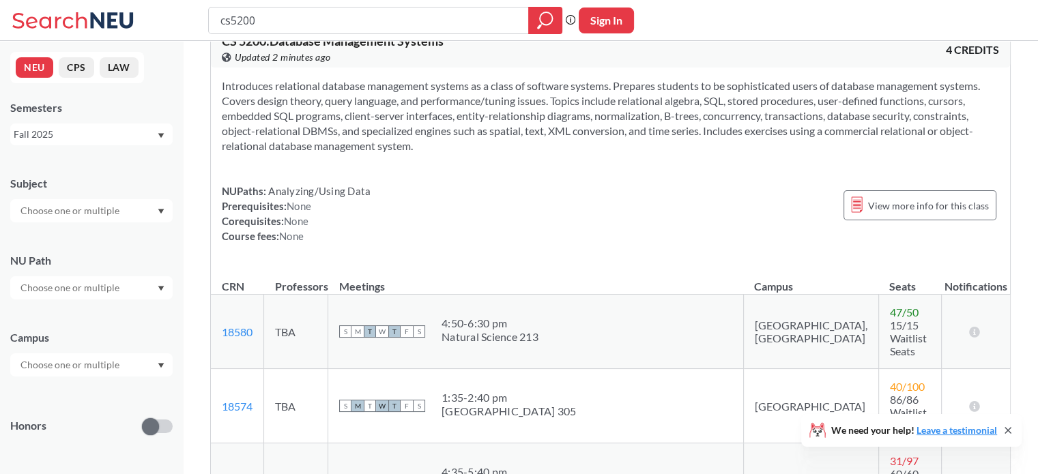
scroll to position [0, 0]
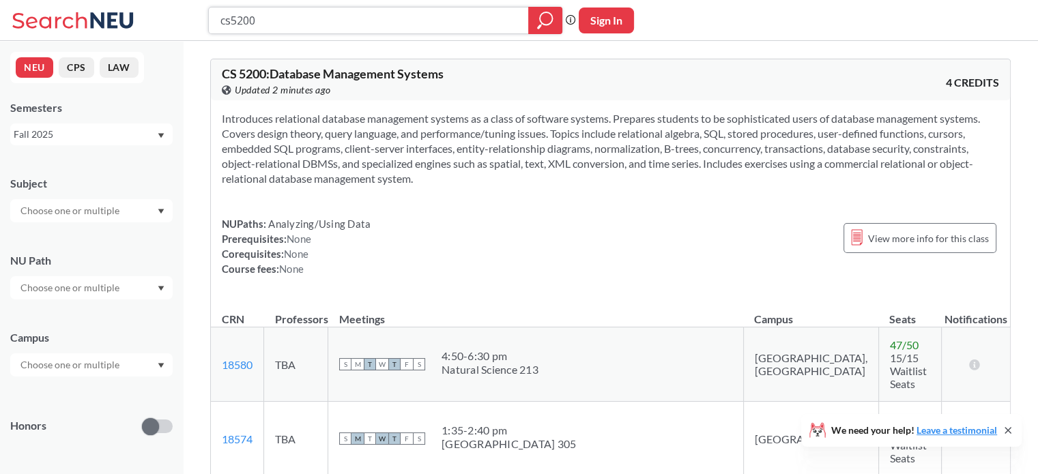
click at [319, 25] on input "cs5200" at bounding box center [369, 20] width 300 height 23
type input "cs6140"
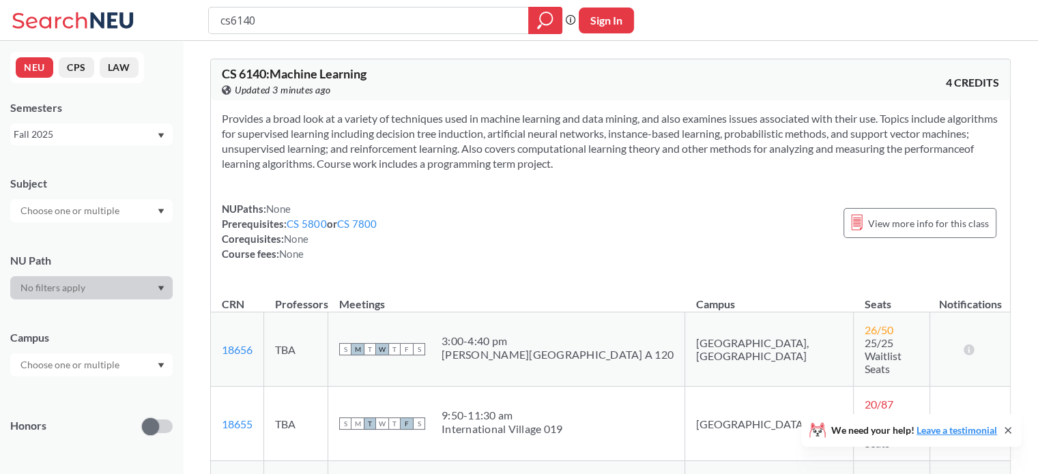
click at [334, 25] on input "cs6140" at bounding box center [369, 20] width 300 height 23
click at [370, 229] on link "CS 7800" at bounding box center [357, 224] width 40 height 12
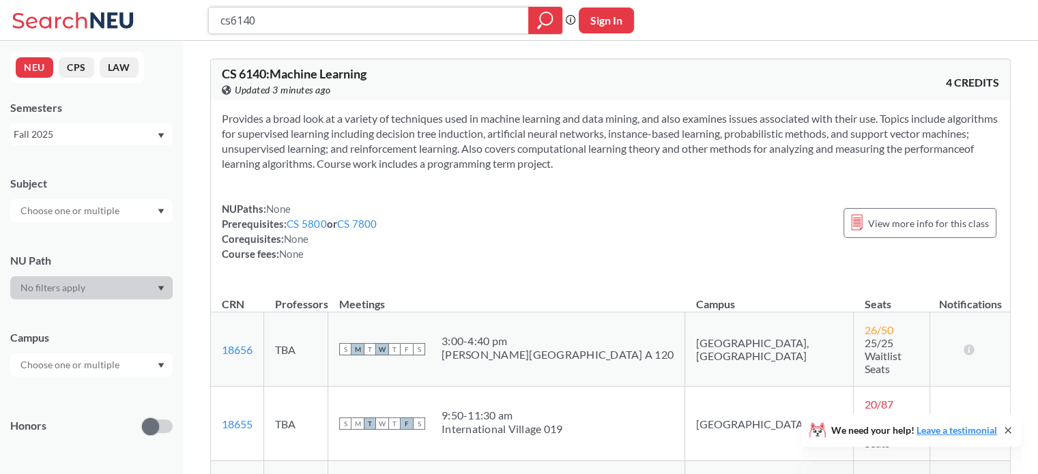
click at [300, 21] on input "cs6140" at bounding box center [369, 20] width 300 height 23
type input "7180"
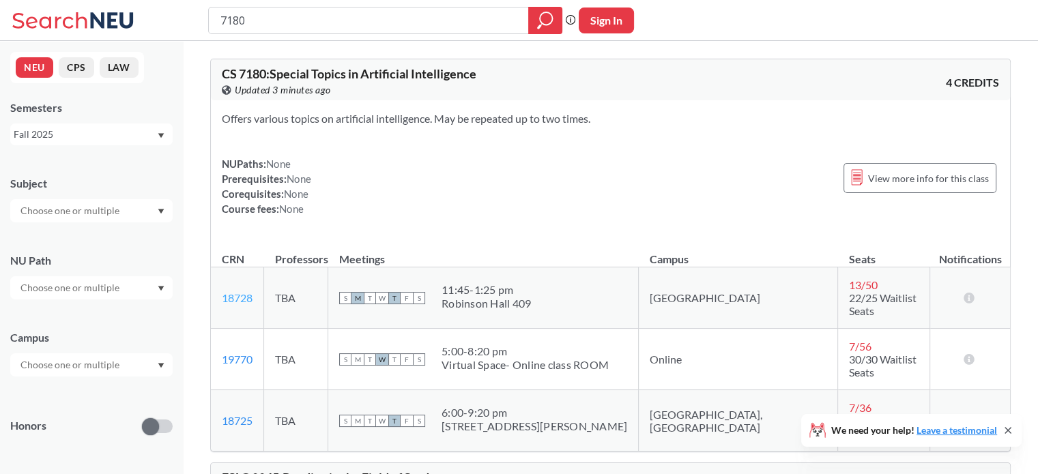
click at [237, 291] on link "18728" at bounding box center [237, 297] width 31 height 13
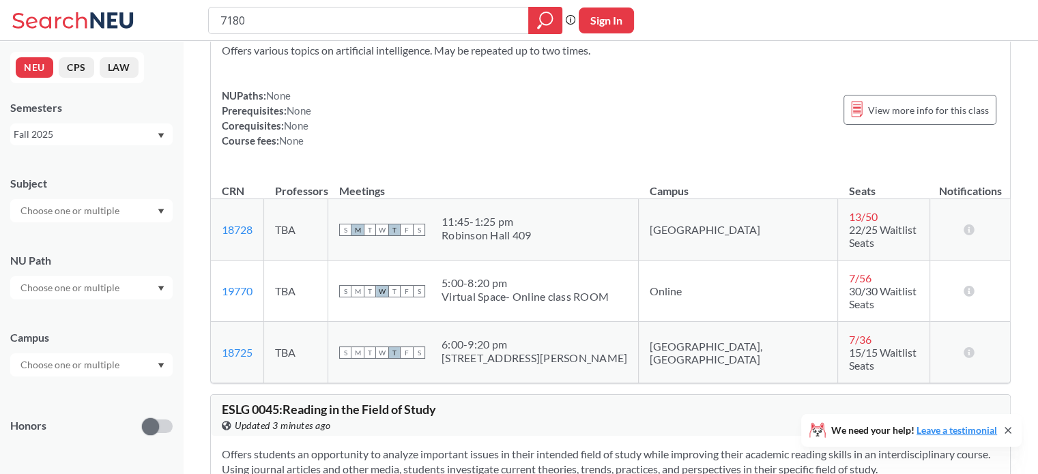
scroll to position [136, 0]
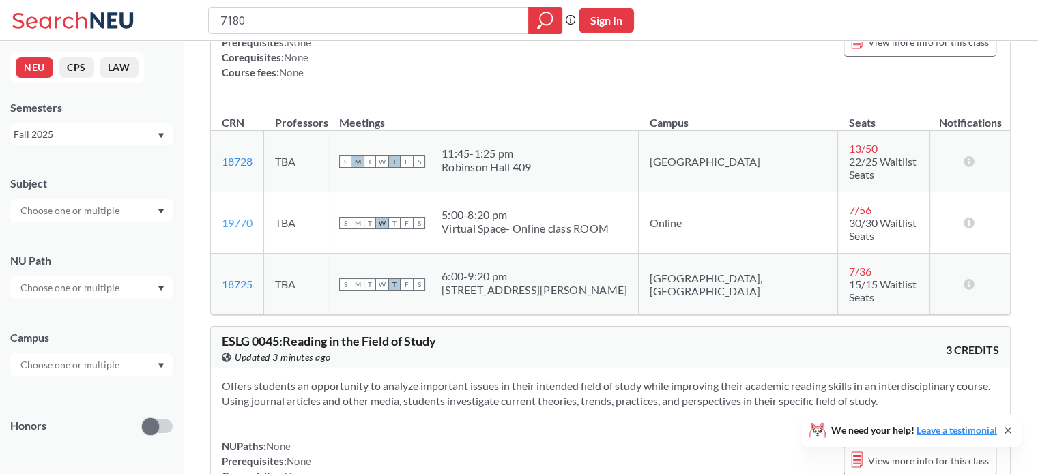
click at [245, 216] on link "19770" at bounding box center [237, 222] width 31 height 13
click at [251, 157] on link "18728" at bounding box center [237, 161] width 31 height 13
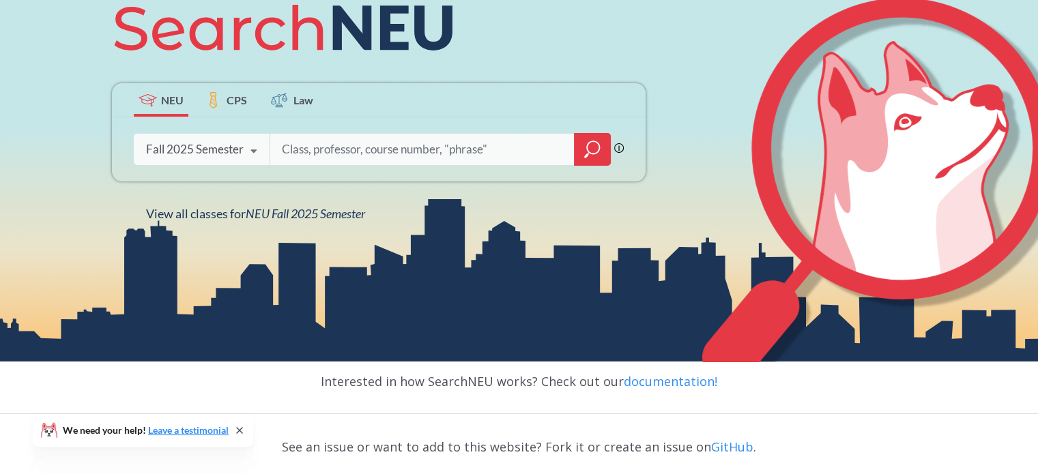
scroll to position [205, 0]
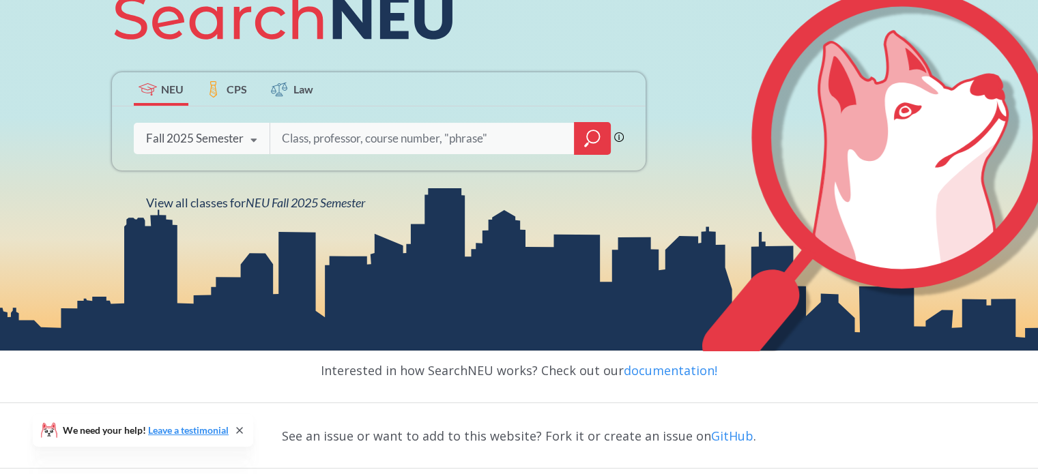
click at [331, 141] on input "search" at bounding box center [422, 138] width 284 height 29
type input "cs7180"
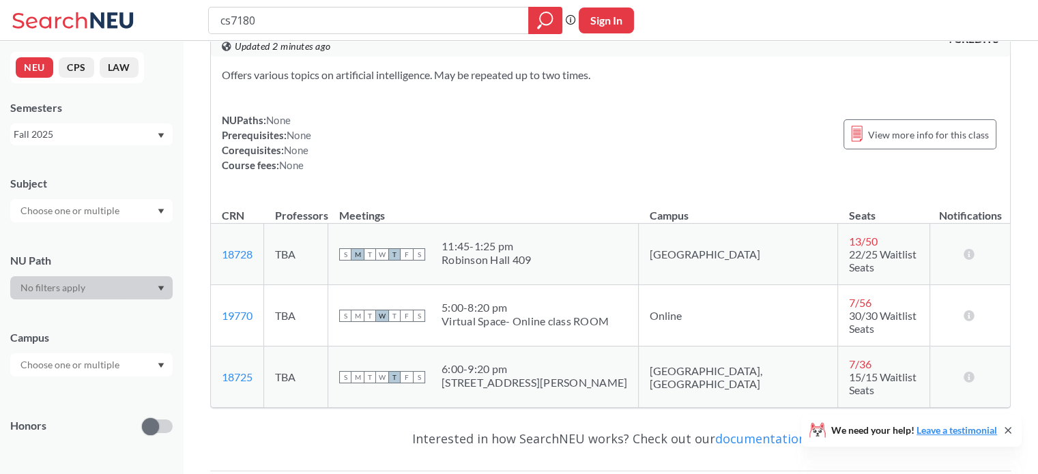
scroll to position [68, 0]
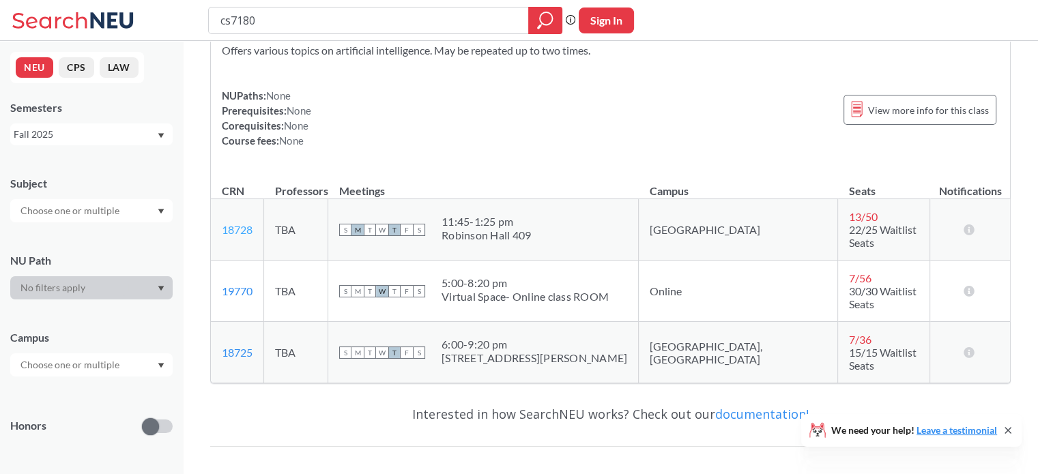
click at [238, 224] on link "18728" at bounding box center [237, 229] width 31 height 13
drag, startPoint x: 265, startPoint y: 220, endPoint x: 221, endPoint y: 220, distance: 43.7
click at [221, 220] on td "18728 View this section on Banner." at bounding box center [237, 229] width 53 height 61
copy link "18728"
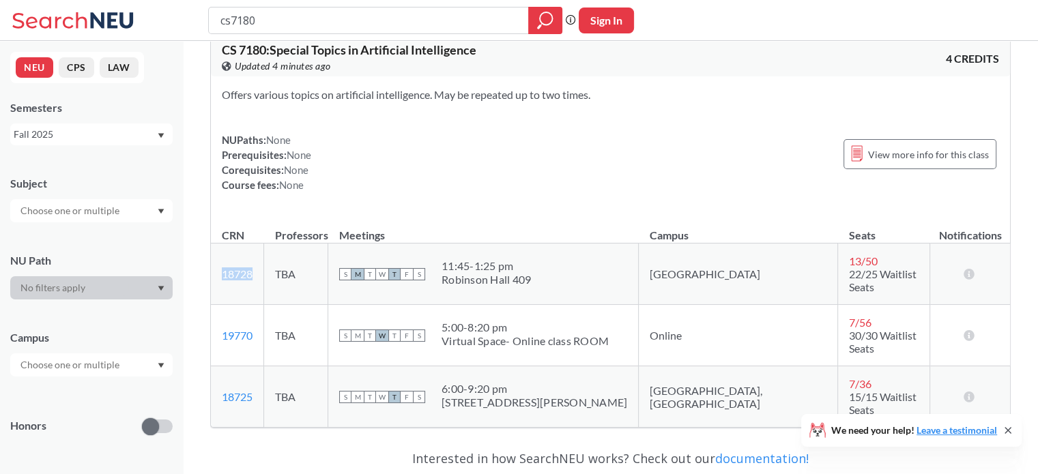
scroll to position [0, 0]
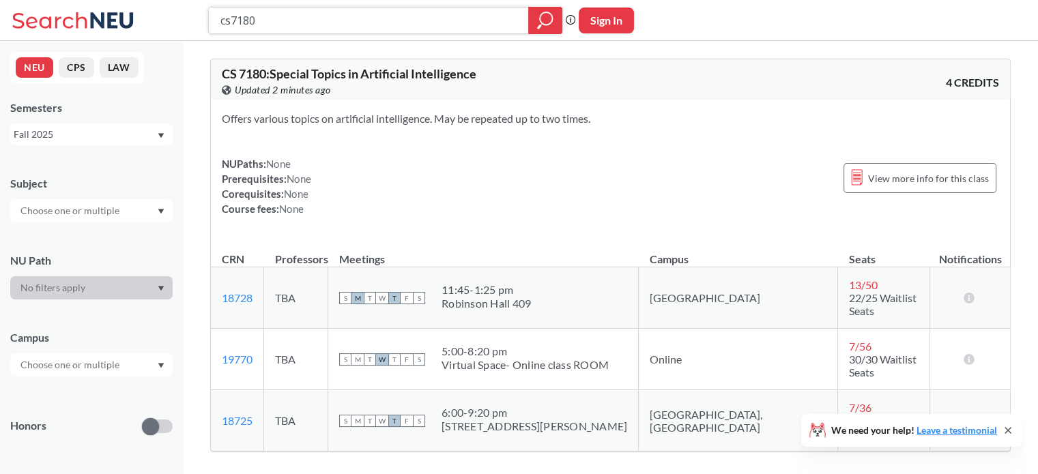
click at [289, 26] on input "cs7180" at bounding box center [369, 20] width 300 height 23
type input "gsnd"
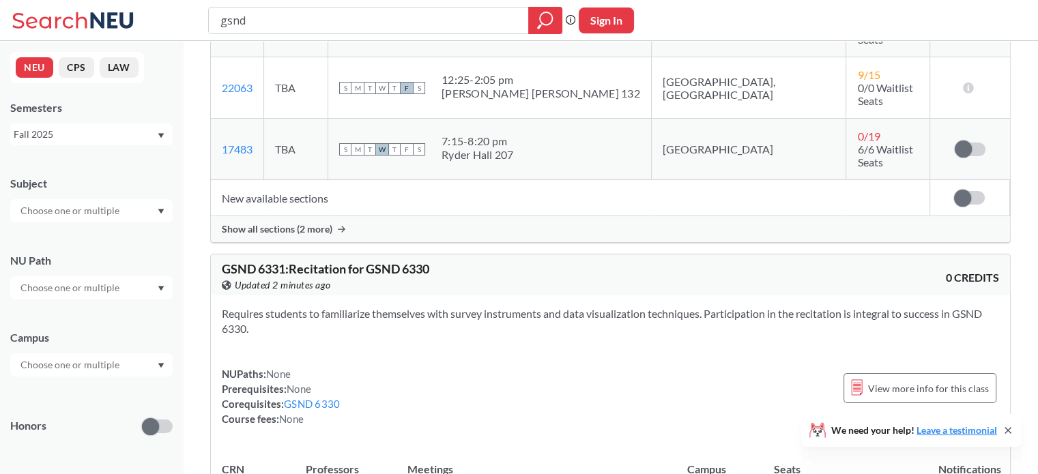
scroll to position [136, 0]
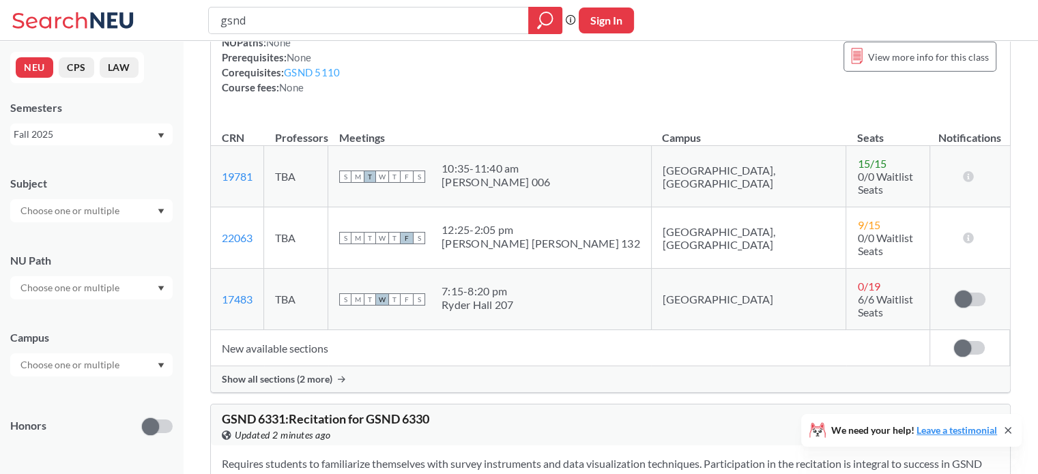
click at [320, 68] on link "GSND 5110" at bounding box center [312, 72] width 56 height 12
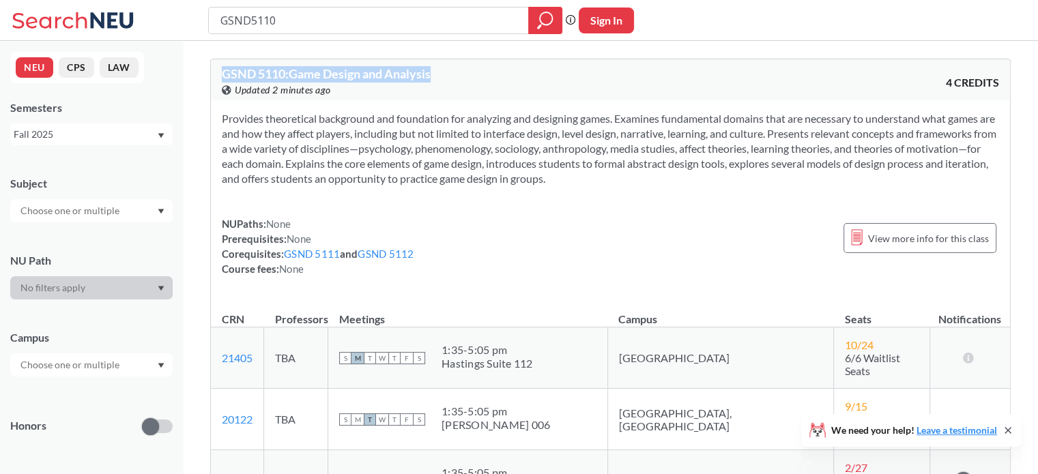
drag, startPoint x: 443, startPoint y: 74, endPoint x: 222, endPoint y: 72, distance: 221.1
click at [222, 72] on div "GSND 5110 : Game Design and Analysis View this course on Banner. Updated 2 minu…" at bounding box center [416, 83] width 389 height 30
copy span "GSND 5110 : Game Design and Analysis"
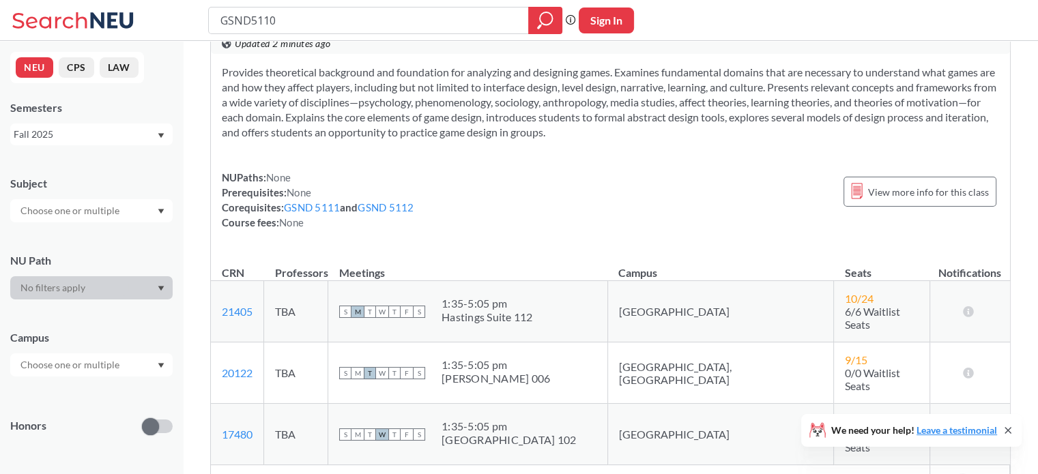
scroll to position [68, 0]
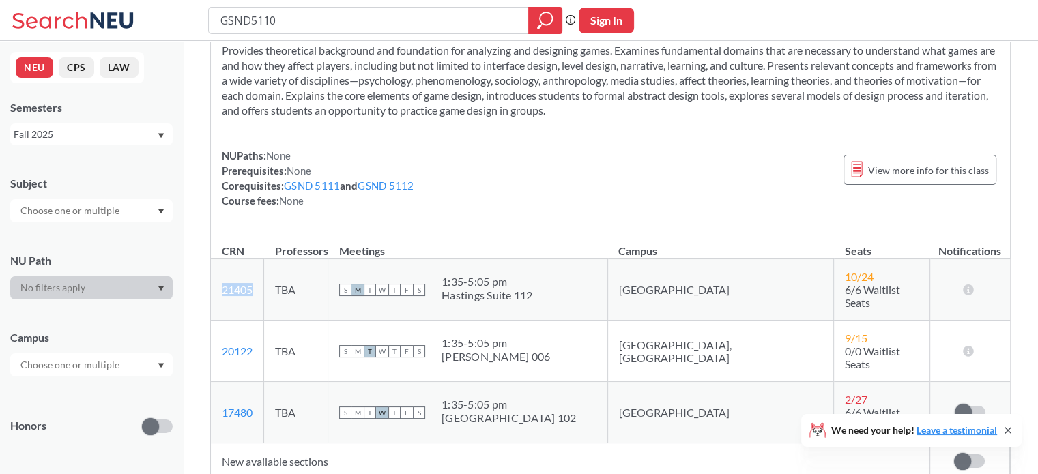
drag, startPoint x: 253, startPoint y: 289, endPoint x: 214, endPoint y: 289, distance: 38.9
click at [214, 289] on td "21405 View this section on Banner." at bounding box center [237, 289] width 53 height 61
copy link "21405"
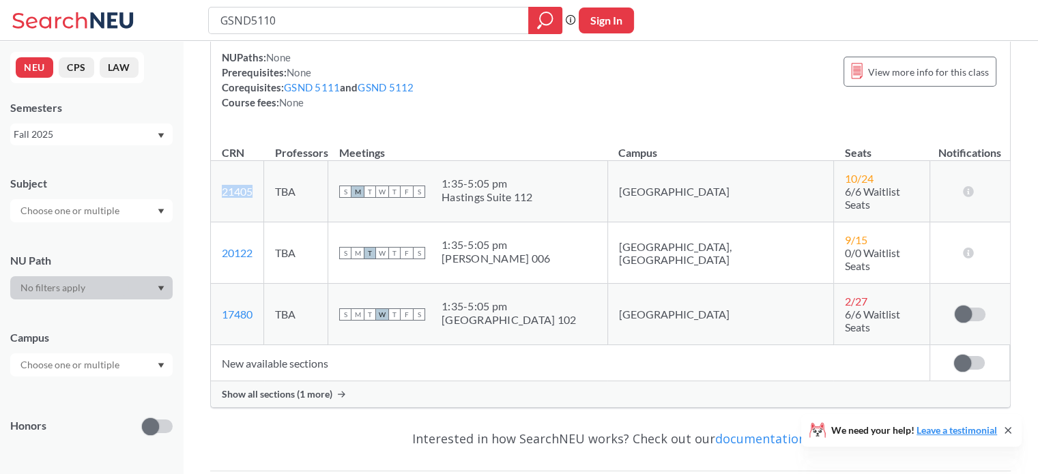
scroll to position [205, 0]
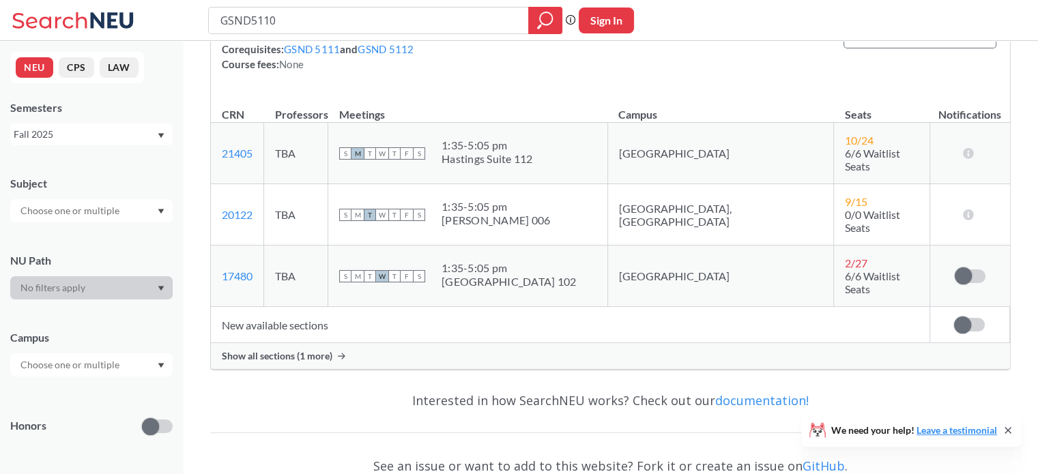
click at [366, 343] on div "Show all sections (1 more)" at bounding box center [610, 356] width 799 height 26
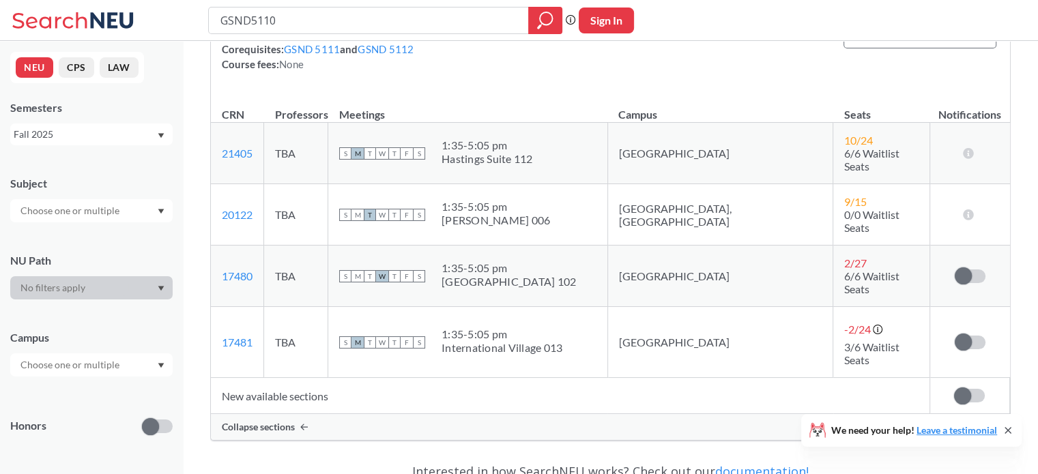
scroll to position [0, 0]
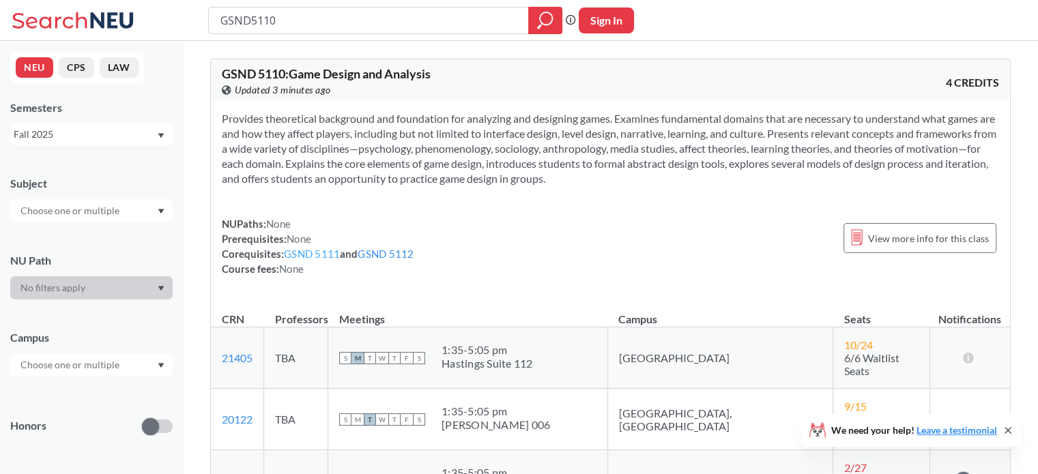
click at [326, 255] on link "GSND 5111" at bounding box center [312, 254] width 56 height 12
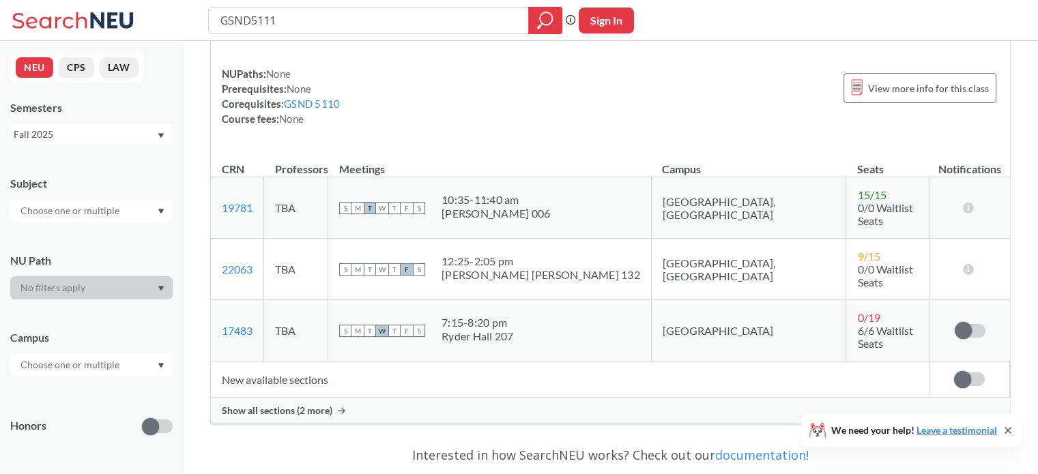
scroll to position [136, 0]
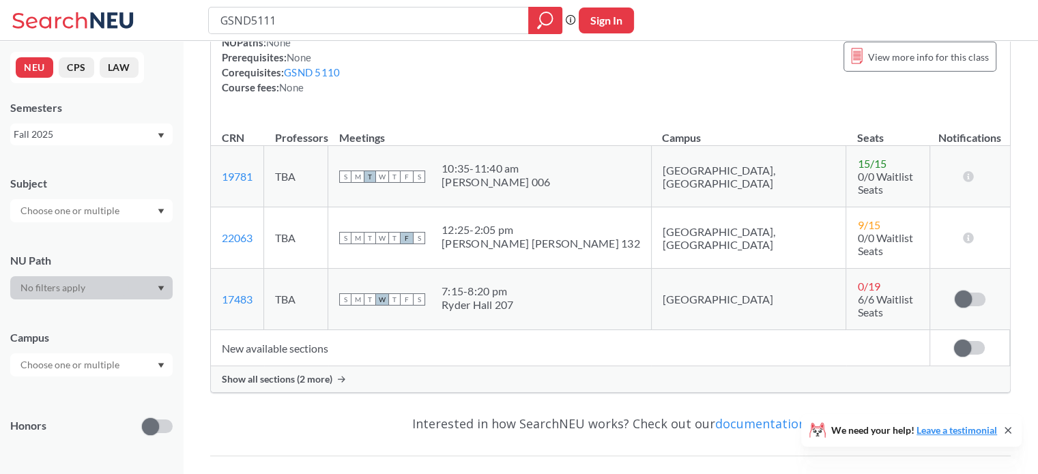
click at [321, 373] on span "Show all sections (2 more)" at bounding box center [277, 379] width 111 height 12
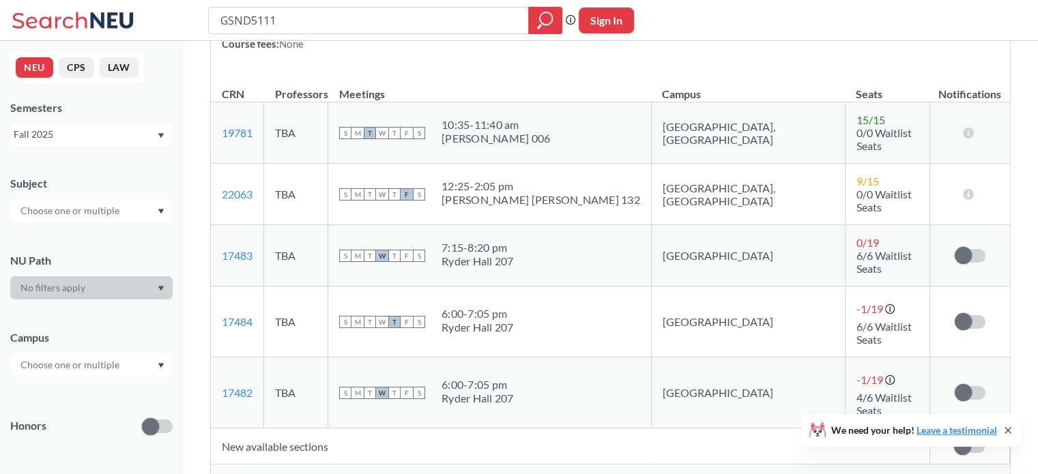
scroll to position [205, 0]
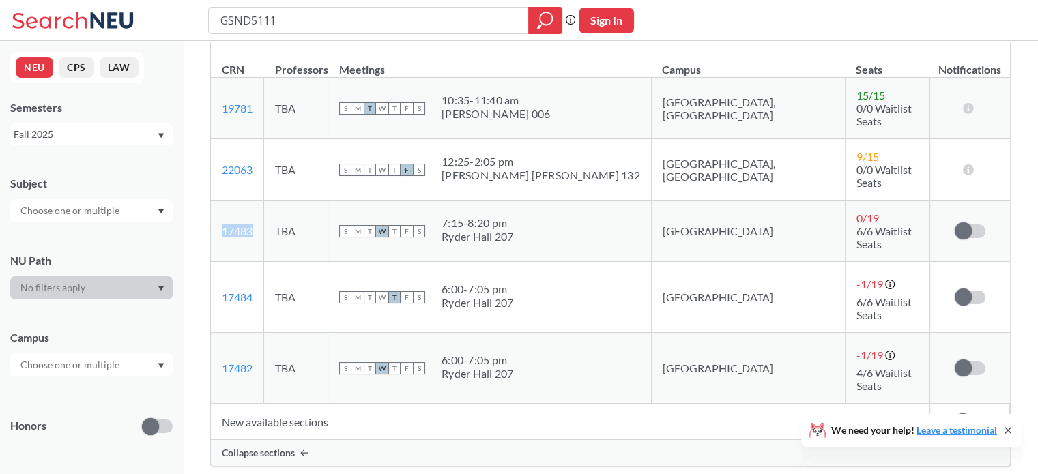
drag, startPoint x: 266, startPoint y: 216, endPoint x: 218, endPoint y: 207, distance: 48.6
click at [218, 207] on td "17483 View this section on Banner." at bounding box center [237, 231] width 53 height 61
copy link "17483"
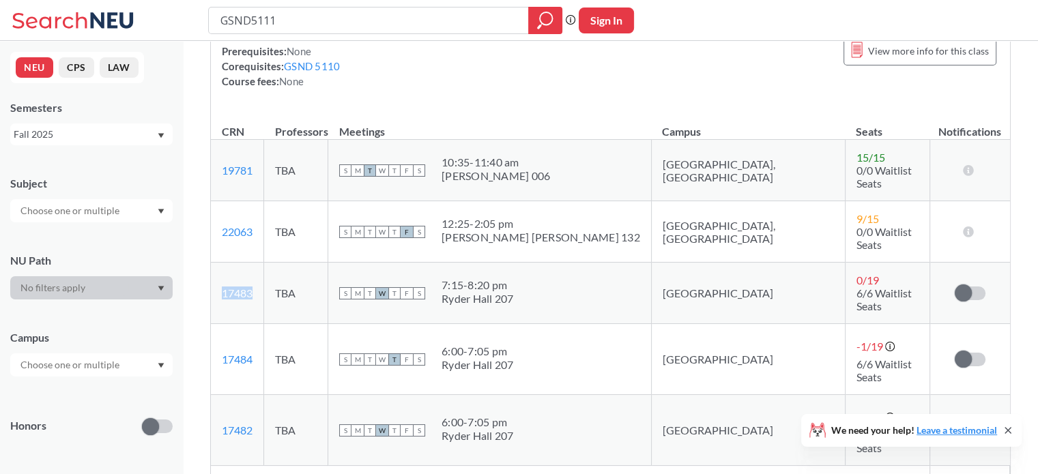
scroll to position [0, 0]
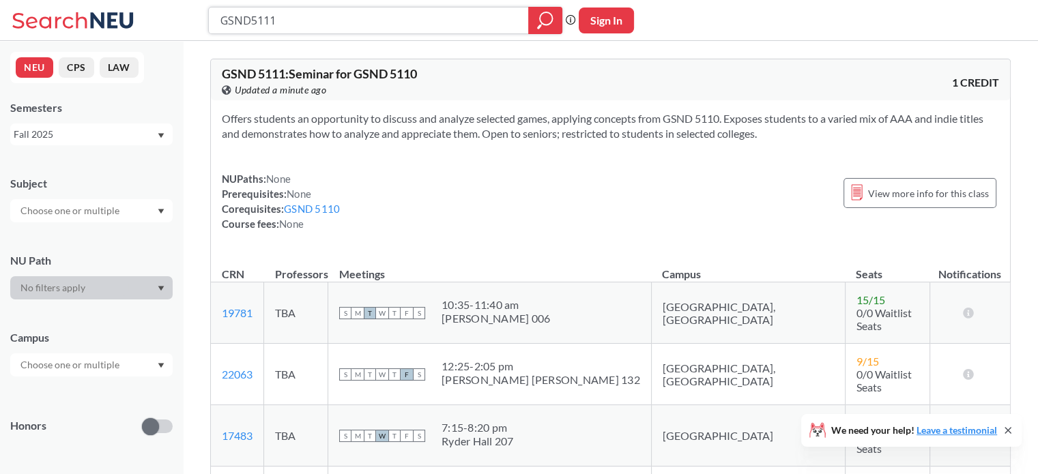
click at [302, 14] on input "GSND5111" at bounding box center [369, 20] width 300 height 23
type input "database"
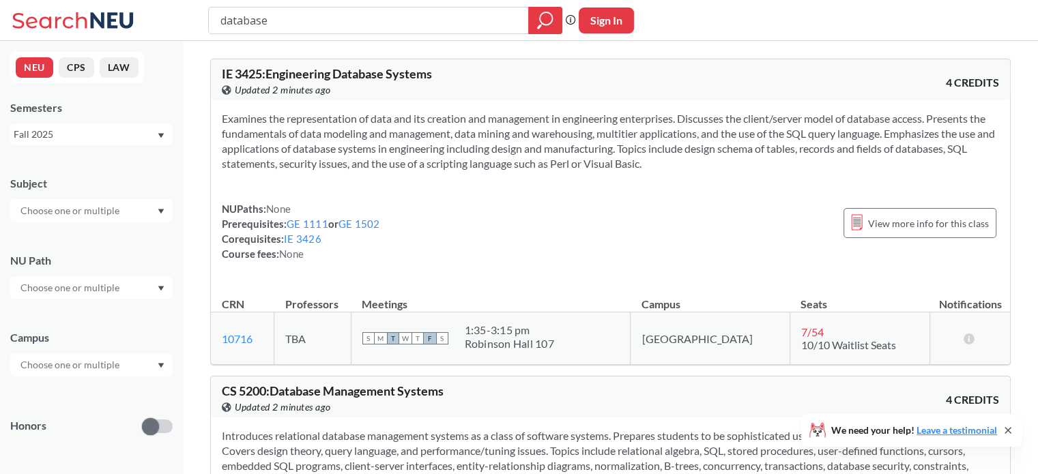
click at [300, 14] on input "database" at bounding box center [369, 20] width 300 height 23
type input "nlp"
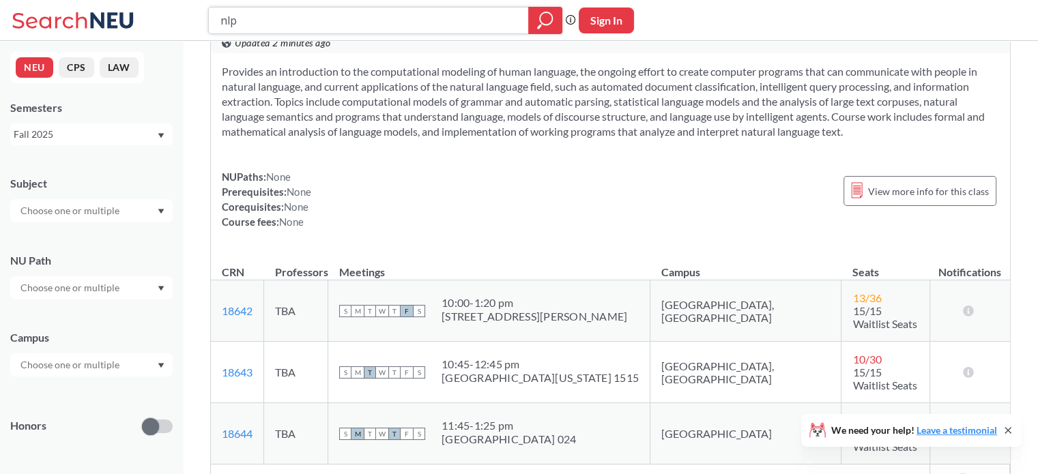
scroll to position [478, 0]
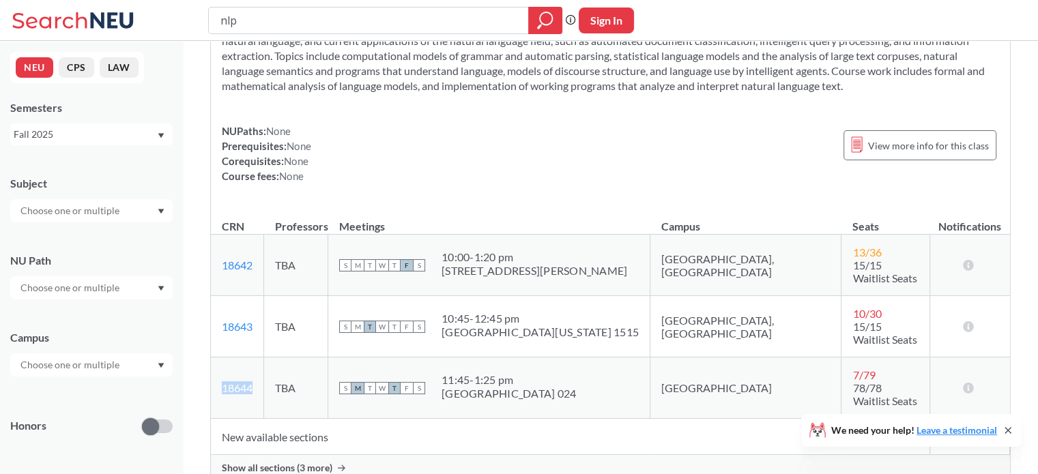
drag, startPoint x: 257, startPoint y: 369, endPoint x: 216, endPoint y: 366, distance: 41.1
click at [216, 366] on td "18644 View this section on Banner." at bounding box center [237, 388] width 53 height 61
copy link "18644"
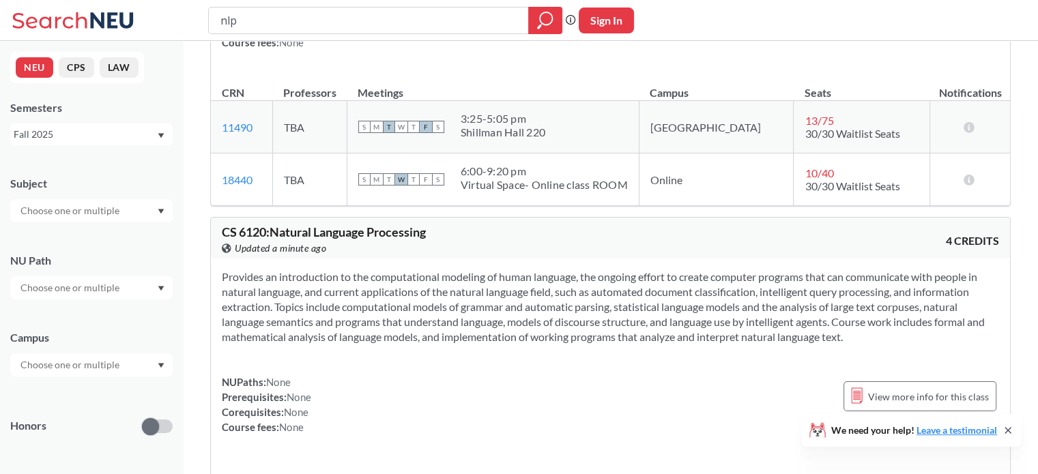
scroll to position [136, 0]
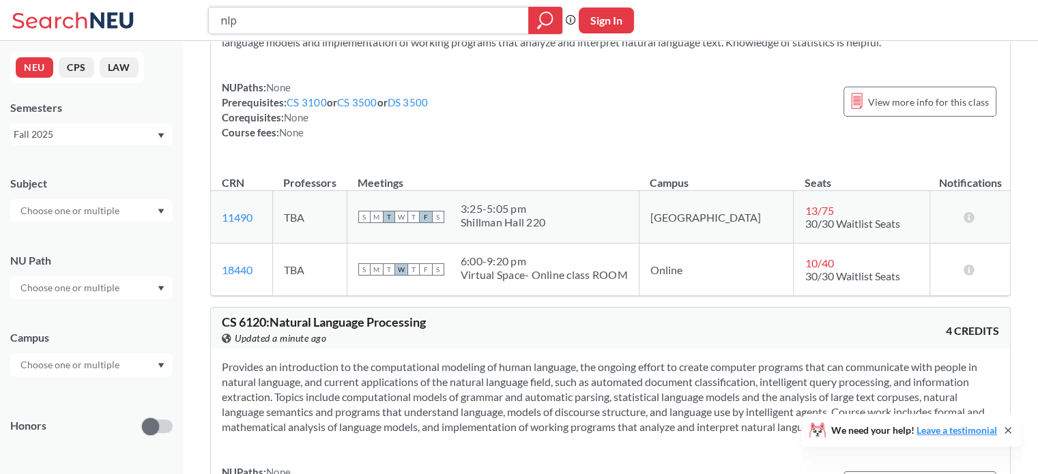
click at [300, 29] on input "nlp" at bounding box center [369, 20] width 300 height 23
type input "database"
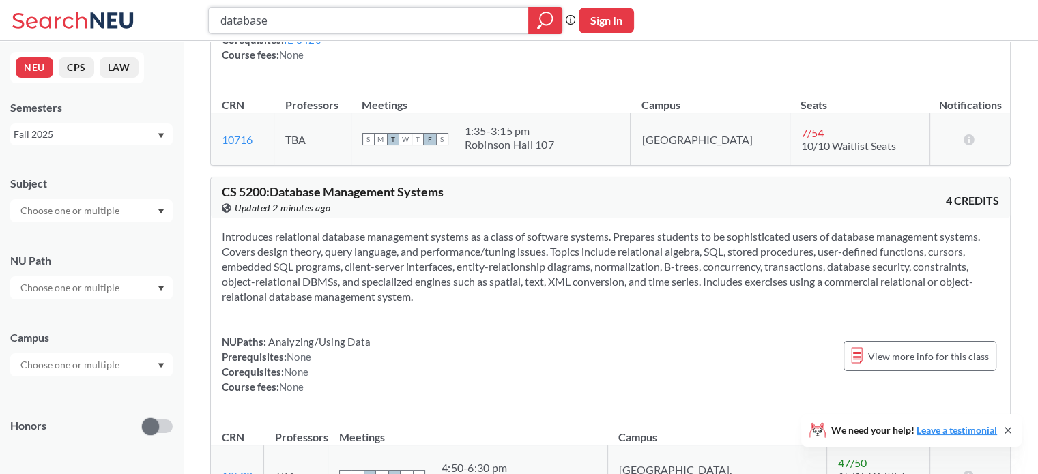
scroll to position [205, 0]
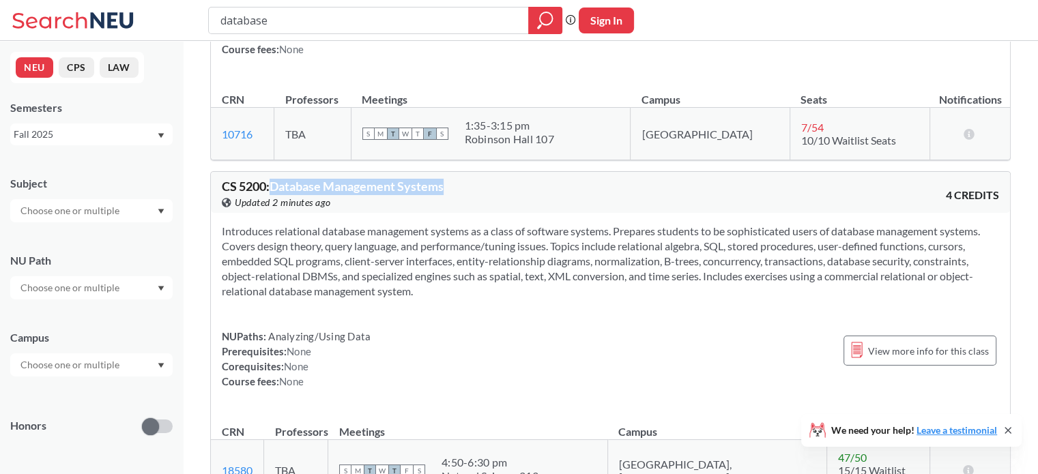
drag, startPoint x: 467, startPoint y: 188, endPoint x: 272, endPoint y: 179, distance: 195.3
click at [272, 180] on div "CS 5200 : Database Management Systems View this course on Banner. Updated 2 min…" at bounding box center [416, 195] width 389 height 30
copy span "Database Management Systems"
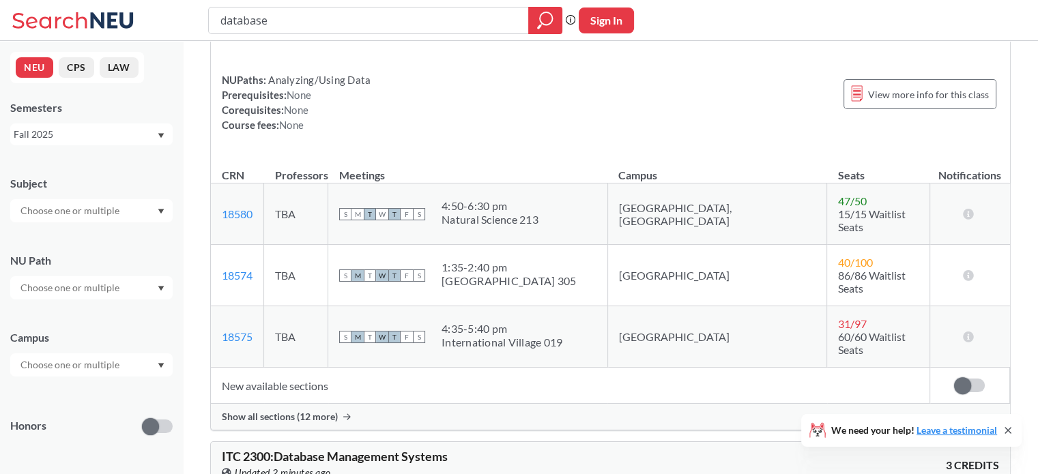
scroll to position [478, 0]
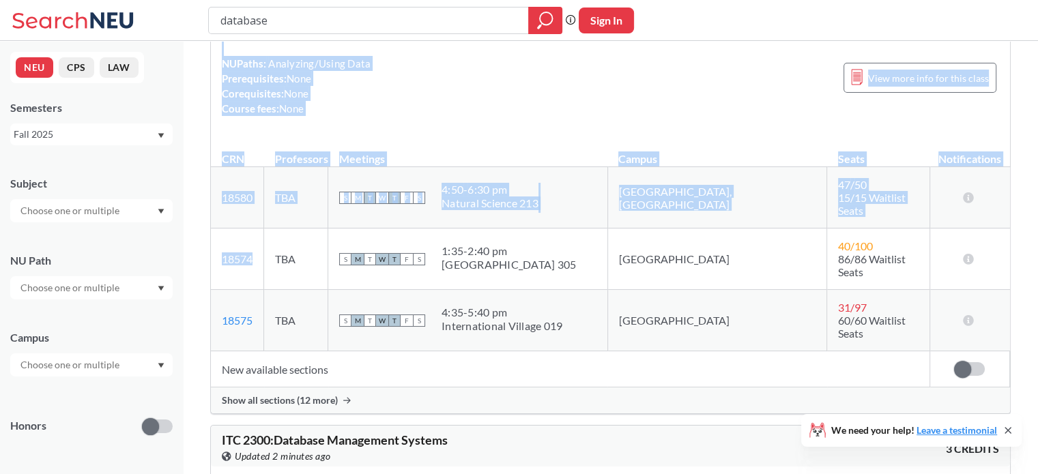
drag, startPoint x: 255, startPoint y: 244, endPoint x: 210, endPoint y: 245, distance: 45.0
click at [210, 245] on div "CS 5200 : Database Management Systems View this course on Banner. Updated 2 min…" at bounding box center [610, 156] width 800 height 516
click at [264, 254] on td "18574 View this section on Banner." at bounding box center [237, 259] width 53 height 61
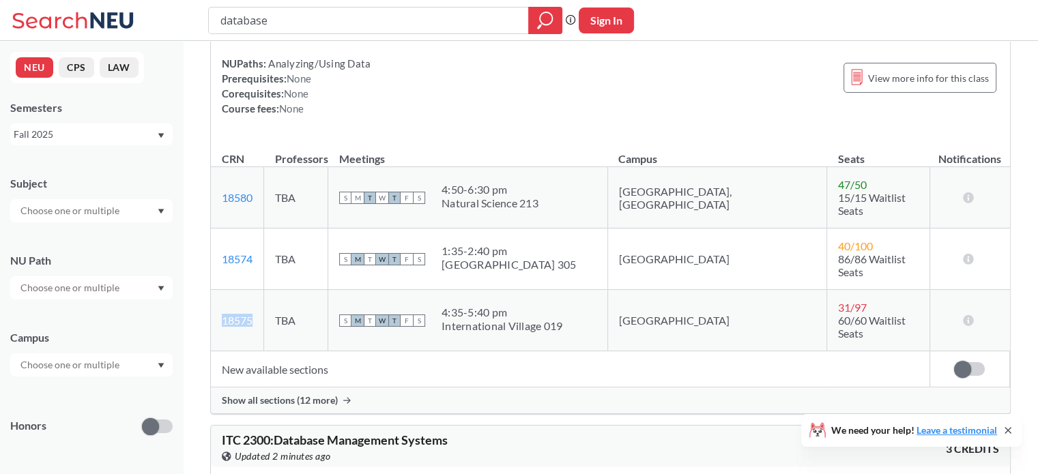
drag, startPoint x: 268, startPoint y: 295, endPoint x: 214, endPoint y: 300, distance: 54.1
click at [214, 300] on td "18575 View this section on Banner." at bounding box center [237, 320] width 53 height 61
drag, startPoint x: 257, startPoint y: 294, endPoint x: 214, endPoint y: 301, distance: 42.8
click at [214, 301] on td "18575 View this section on Banner." at bounding box center [237, 320] width 53 height 61
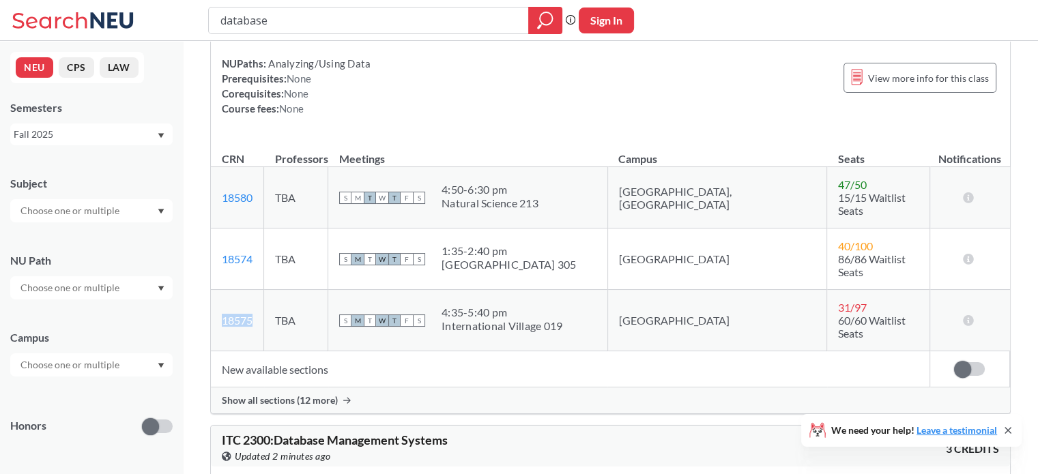
copy link "18575"
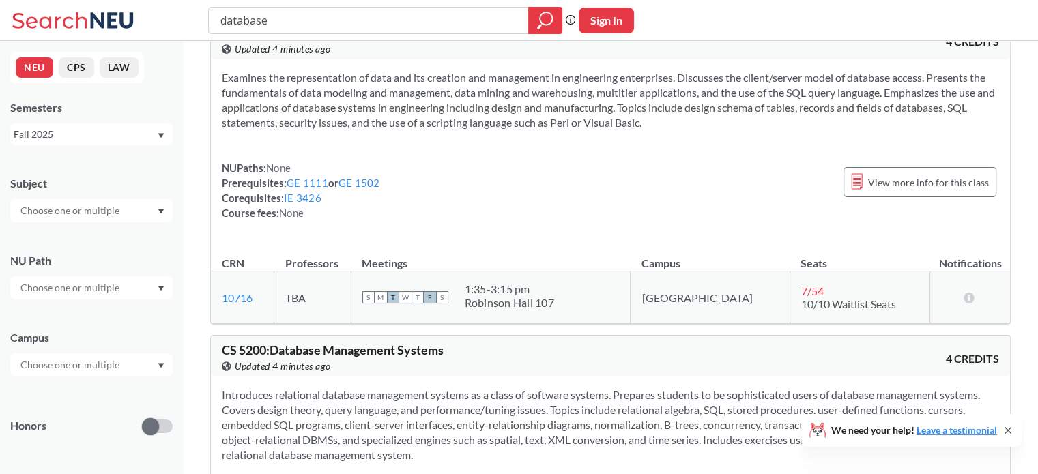
scroll to position [0, 0]
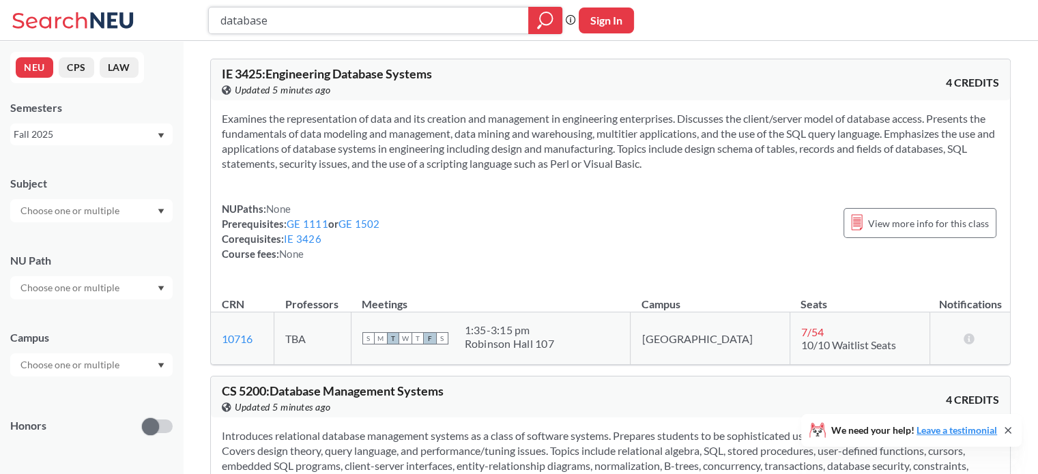
click at [285, 25] on input "database" at bounding box center [369, 20] width 300 height 23
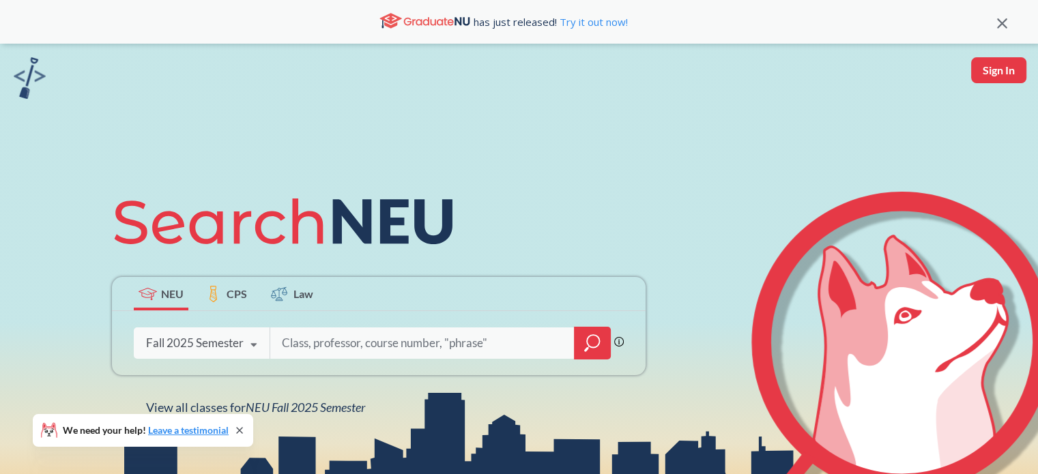
scroll to position [111, 0]
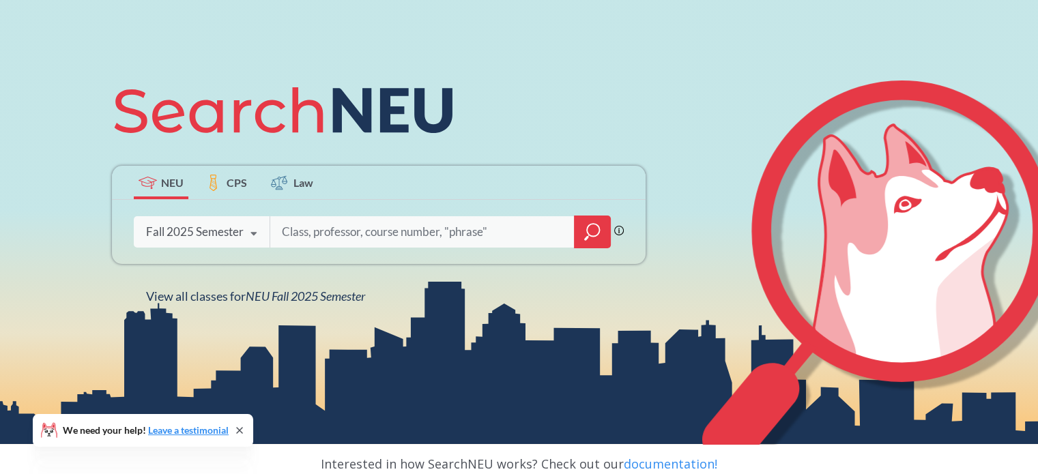
click at [303, 233] on input "search" at bounding box center [422, 232] width 284 height 29
type input "cs6120"
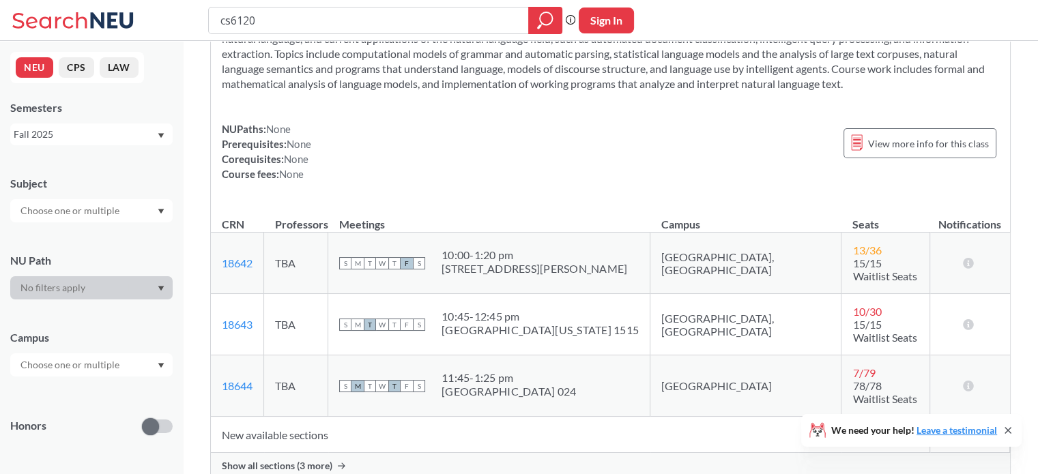
scroll to position [96, 0]
click at [242, 379] on link "18644" at bounding box center [237, 385] width 31 height 13
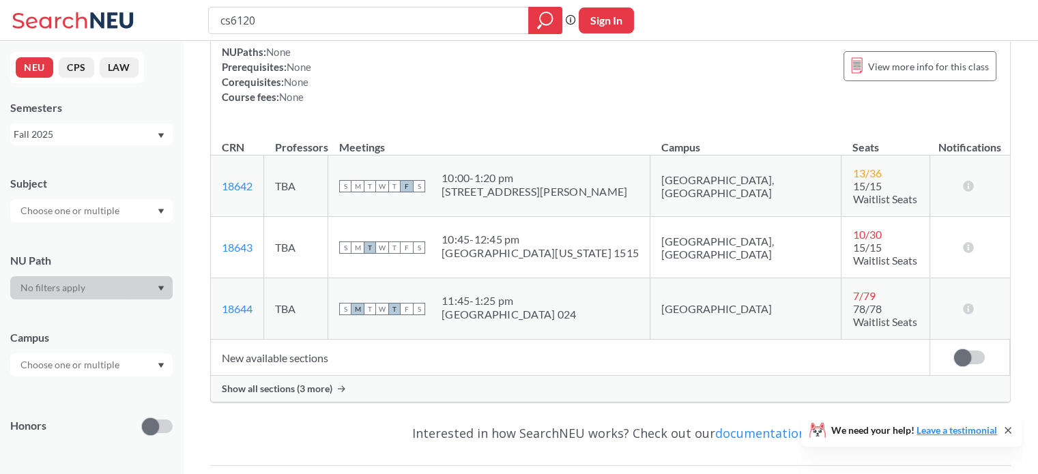
scroll to position [190, 0]
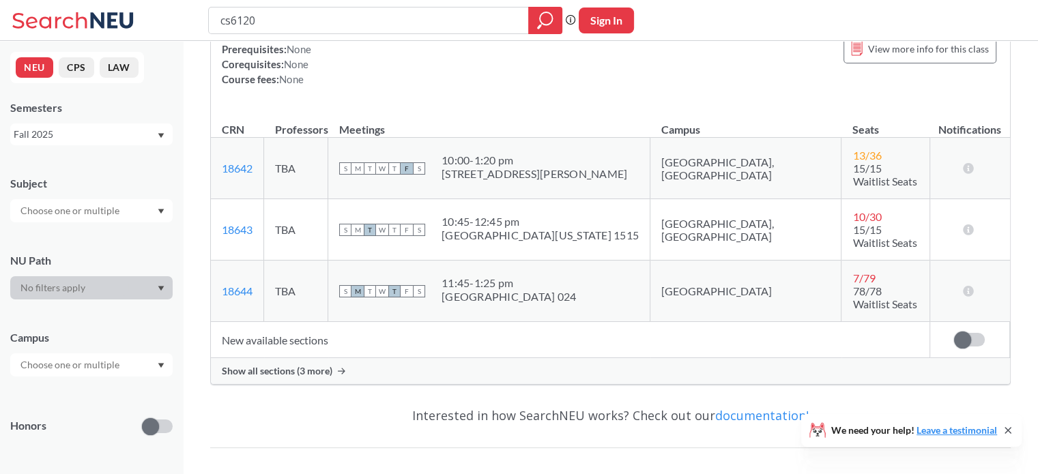
click at [411, 358] on div "Show all sections (3 more)" at bounding box center [610, 371] width 799 height 26
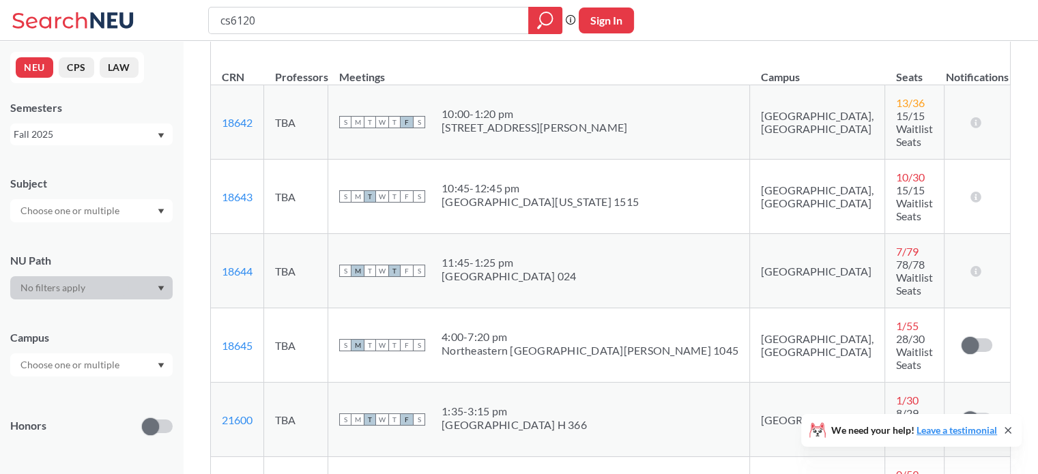
scroll to position [243, 0]
drag, startPoint x: 269, startPoint y: 320, endPoint x: 224, endPoint y: 323, distance: 45.1
click at [224, 382] on td "21600 View this section on Banner." at bounding box center [237, 419] width 53 height 74
copy link "21600"
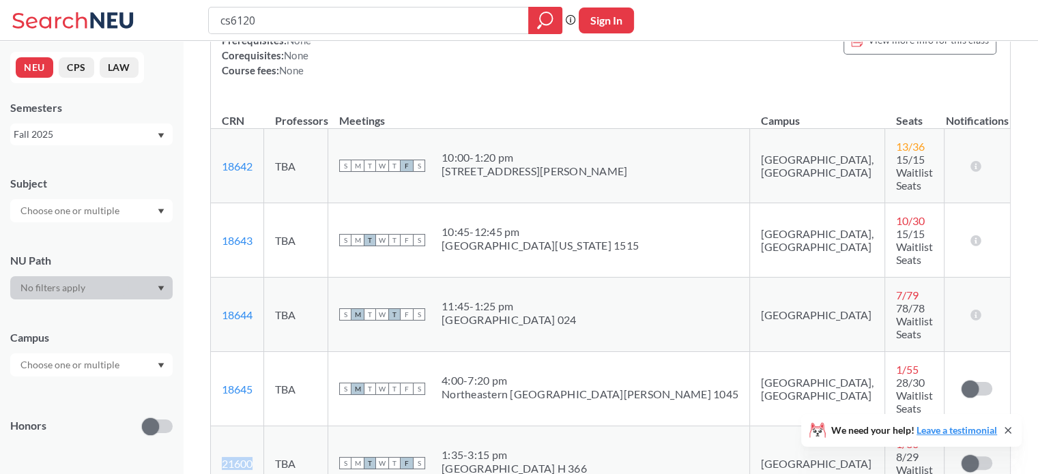
scroll to position [175, 0]
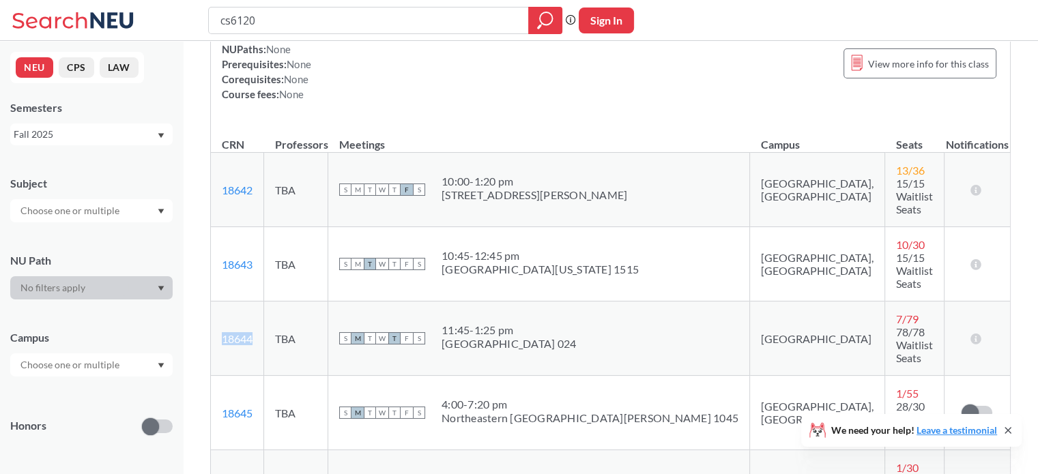
drag, startPoint x: 266, startPoint y: 280, endPoint x: 214, endPoint y: 280, distance: 51.9
click at [214, 302] on td "18644 View this section on Banner." at bounding box center [237, 339] width 53 height 74
copy link "18644"
